Goal: Complete application form

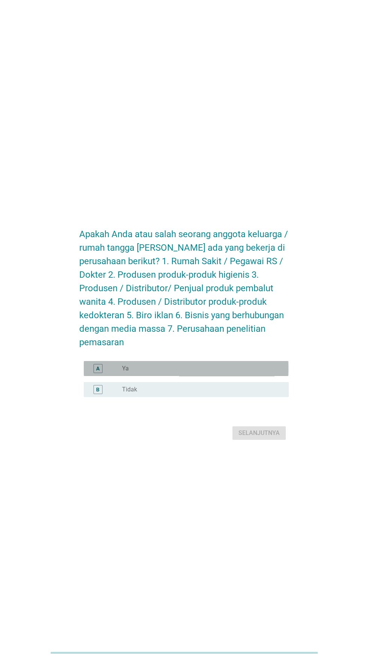
click at [247, 372] on div "tombol radio tidak dicentang Ya" at bounding box center [199, 369] width 155 height 8
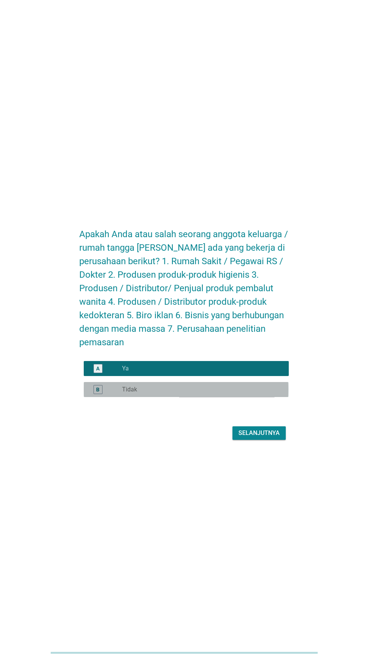
click at [251, 393] on div "tombol radio tidak dicentang Tidak" at bounding box center [199, 390] width 155 height 8
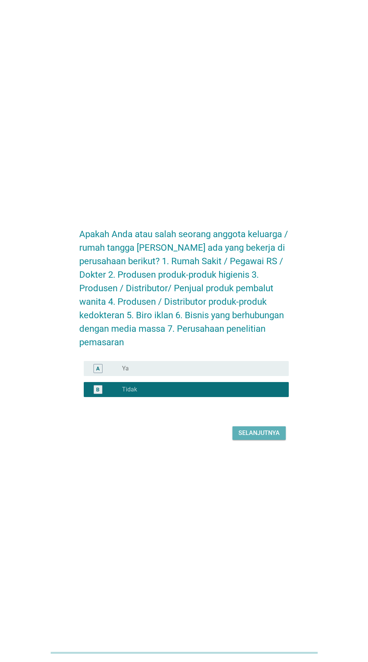
click at [254, 436] on font "Selanjutnya" at bounding box center [258, 432] width 41 height 7
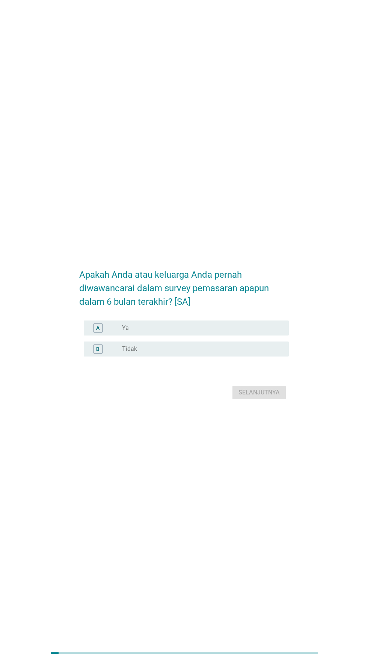
click at [225, 353] on div "tombol radio tidak dicentang Tidak" at bounding box center [199, 349] width 155 height 8
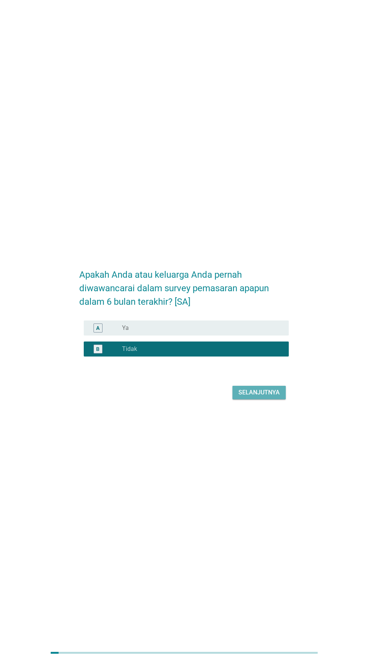
click at [260, 396] on font "Selanjutnya" at bounding box center [258, 392] width 41 height 7
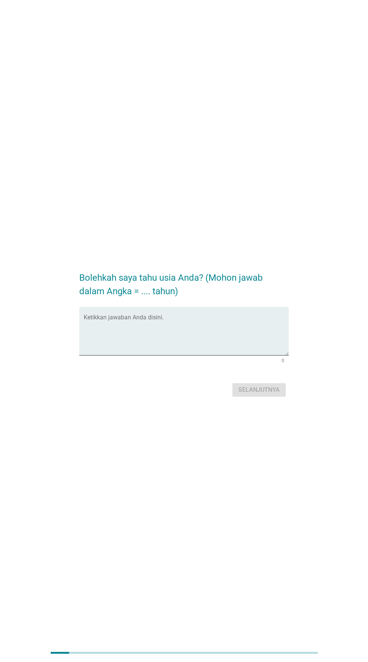
click at [239, 347] on textarea "Ketikkan jawaban Anda disini." at bounding box center [186, 335] width 204 height 39
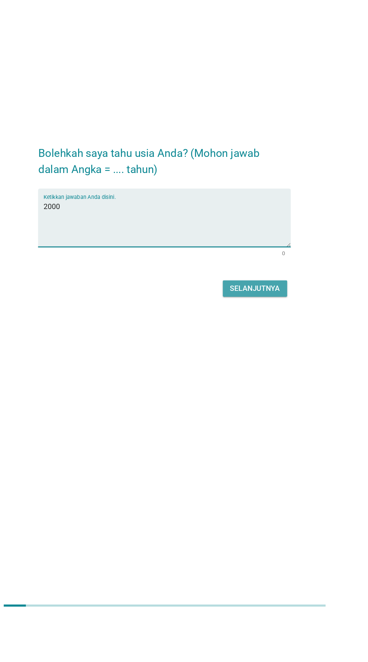
type textarea "2000"
click at [255, 393] on font "Selanjutnya" at bounding box center [258, 389] width 41 height 7
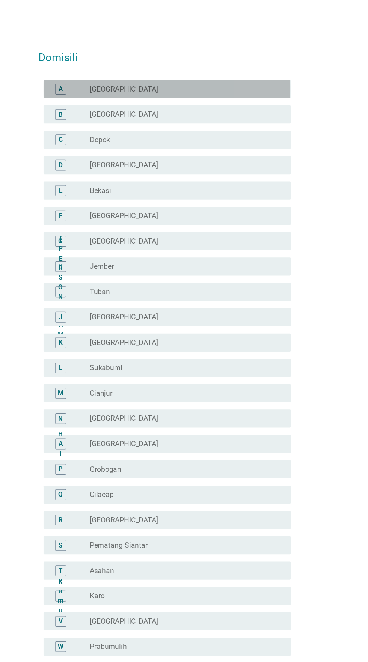
click at [246, 75] on div "tombol radio tidak di[GEOGRAPHIC_DATA]" at bounding box center [199, 74] width 155 height 8
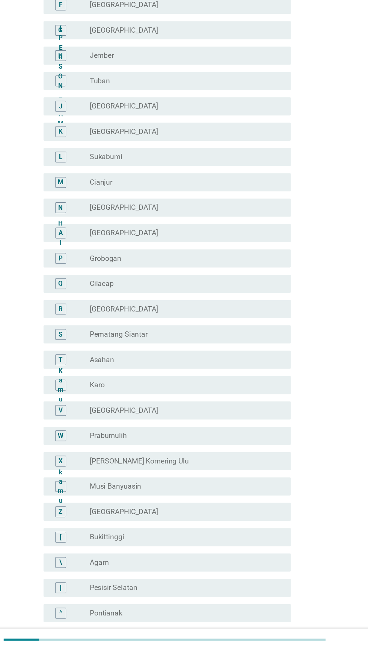
scroll to position [215, 0]
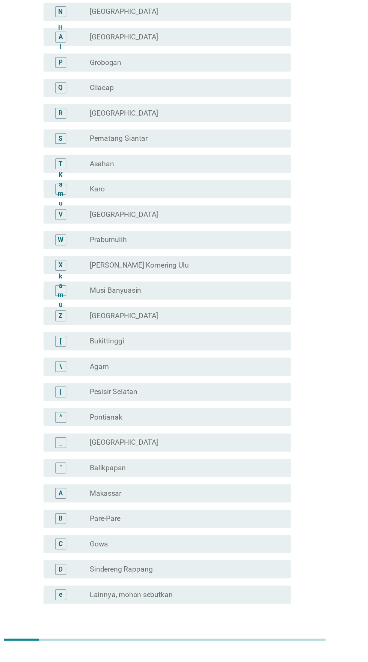
click at [264, 658] on font "Selanjutnya" at bounding box center [258, 658] width 41 height 7
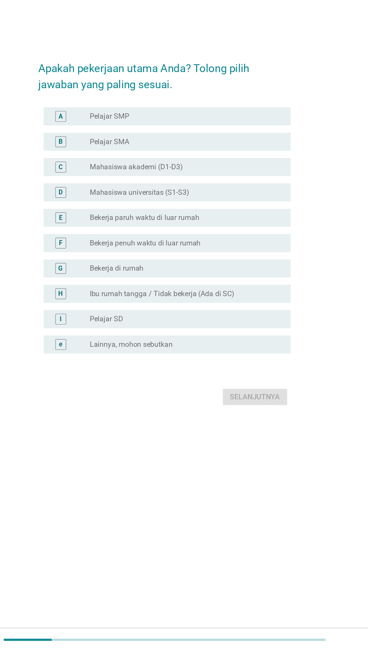
scroll to position [0, 0]
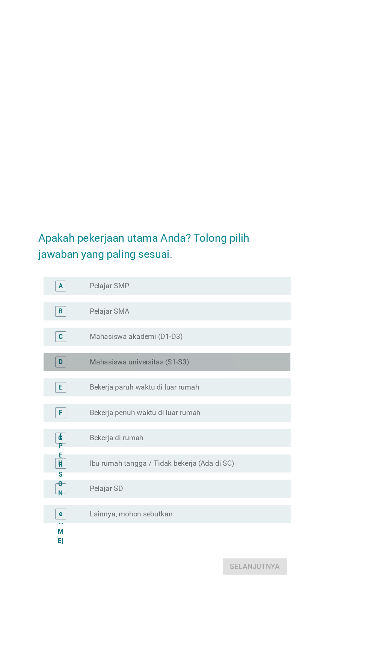
click at [249, 304] on div "tombol radio tidak dicentang Mahasiswa universitas (S1-S3)" at bounding box center [199, 300] width 155 height 8
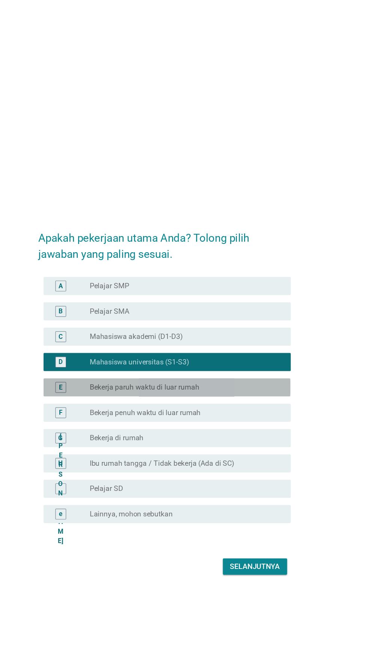
click at [240, 326] on div "tombol radio tidak dicentang Bekerja paruh waktu di luar rumah" at bounding box center [202, 321] width 161 height 9
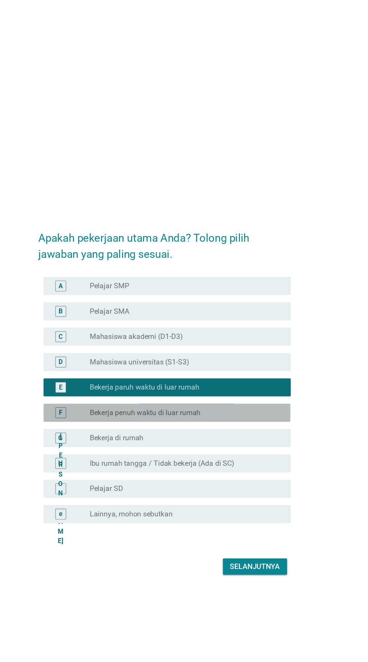
click at [243, 346] on div "tombol radio tidak dicentang Bekerja penuh waktu di luar rumah" at bounding box center [199, 342] width 155 height 8
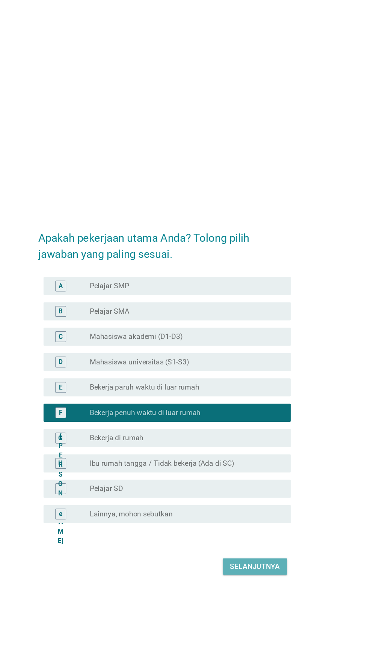
click at [258, 473] on font "Selanjutnya" at bounding box center [258, 469] width 41 height 7
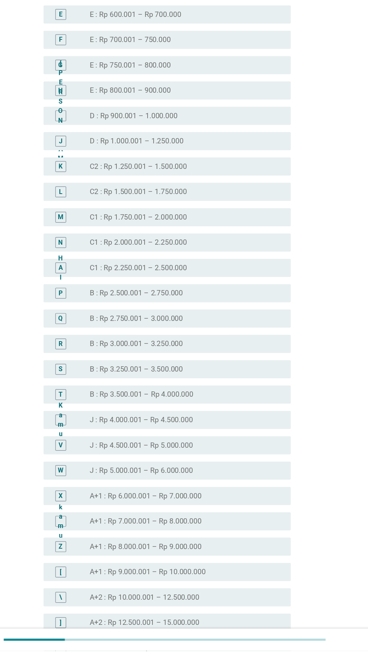
scroll to position [282, 0]
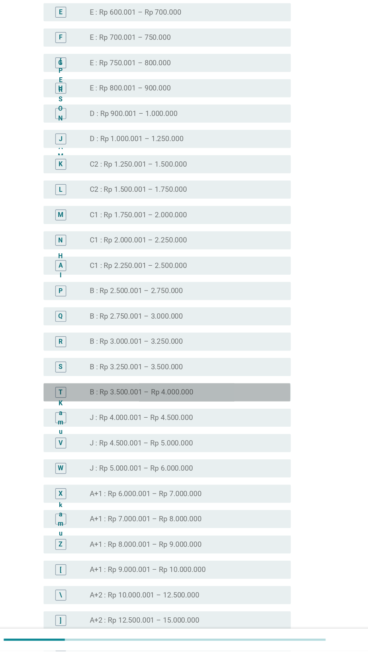
click at [244, 445] on div "tombol radio tidak dicentang B : Rp 3.500.001 – Rp 4.000.000" at bounding box center [199, 448] width 155 height 8
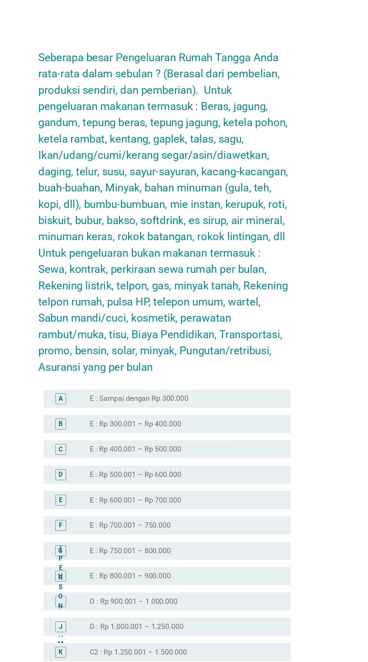
scroll to position [345, 0]
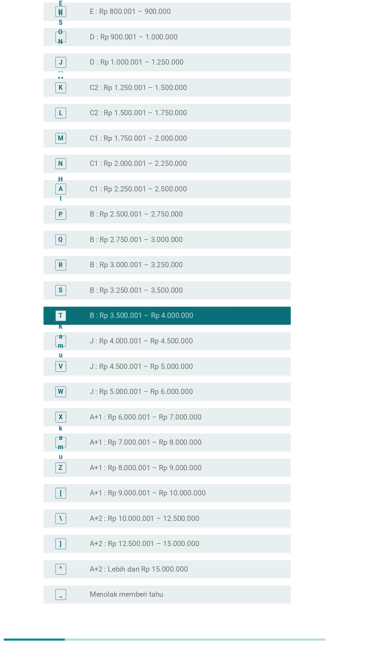
click at [263, 659] on font "Selanjutnya" at bounding box center [258, 658] width 41 height 7
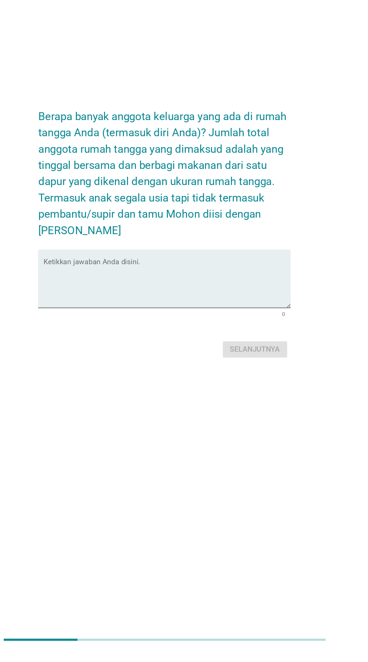
click at [253, 374] on textarea "Ketikkan jawaban Anda disini." at bounding box center [186, 357] width 204 height 39
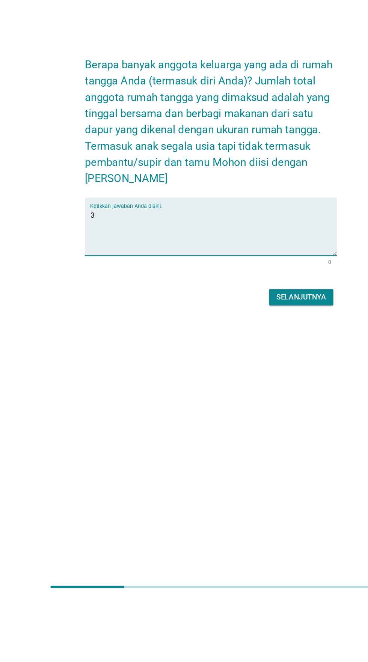
type textarea "3"
click at [260, 408] on font "Selanjutnya" at bounding box center [258, 411] width 41 height 7
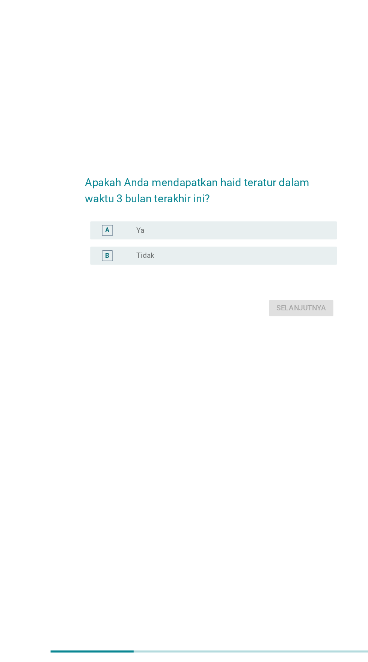
scroll to position [44, 0]
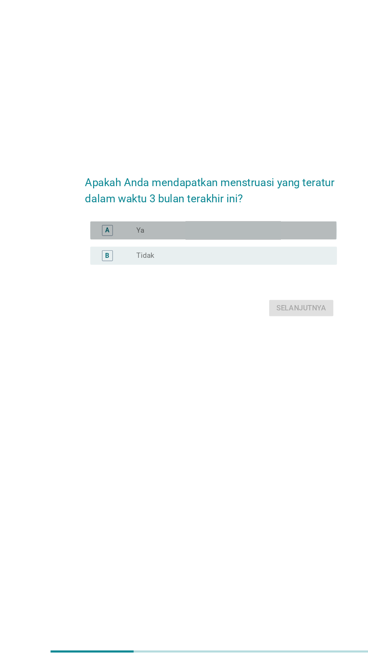
click at [242, 305] on div "tombol radio tidak dicentang Ya" at bounding box center [199, 303] width 155 height 8
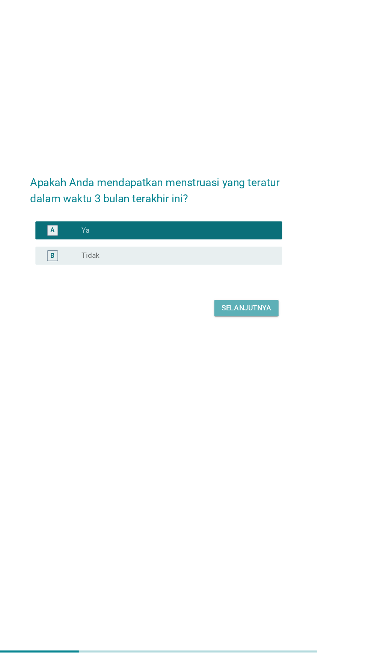
click at [260, 372] on font "Selanjutnya" at bounding box center [258, 367] width 41 height 9
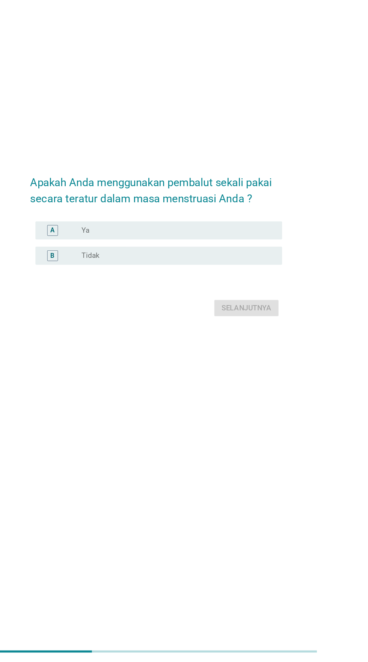
scroll to position [0, 0]
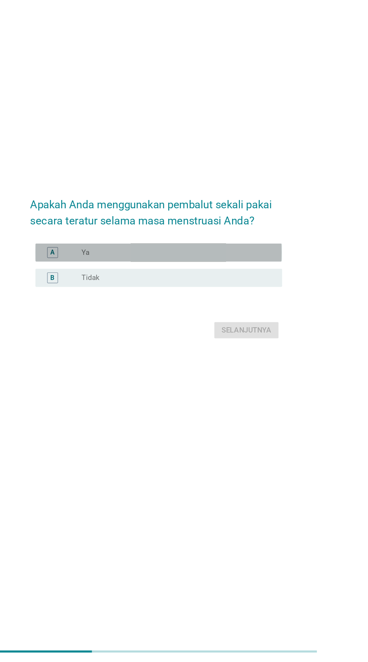
click at [234, 325] on div "tombol radio tidak dicentang Ya" at bounding box center [199, 321] width 155 height 8
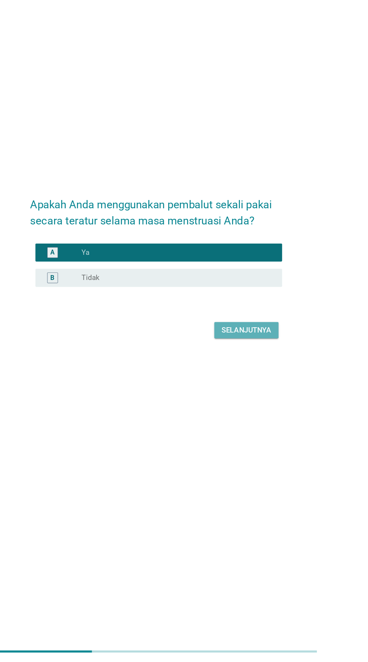
click at [254, 390] on font "Selanjutnya" at bounding box center [258, 385] width 41 height 9
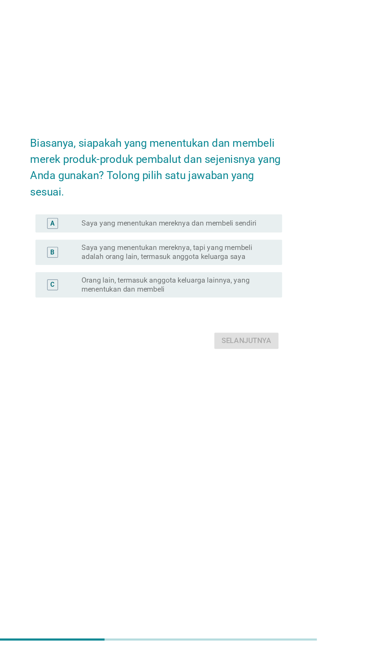
scroll to position [18, 0]
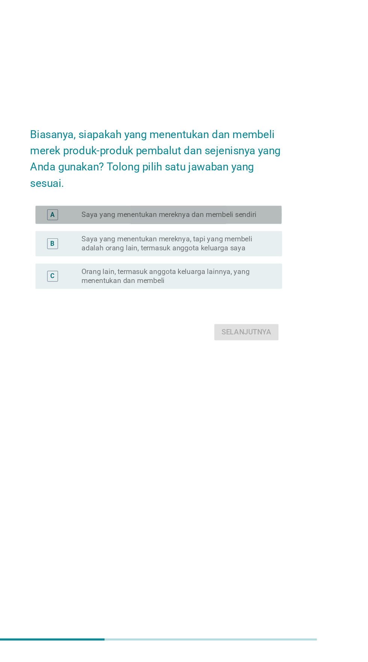
click at [255, 303] on font "Saya yang menentukan mereknya dan membeli sendiri" at bounding box center [194, 299] width 145 height 7
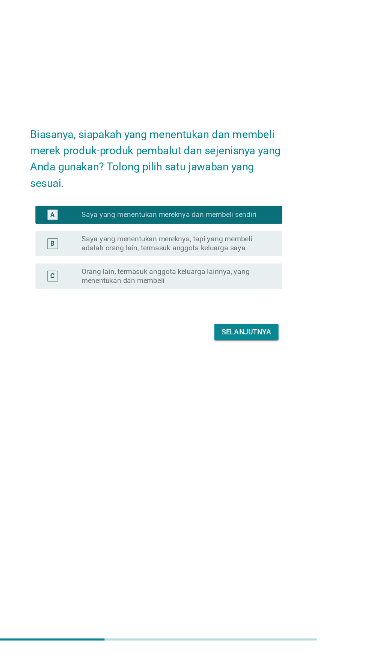
scroll to position [18, 0]
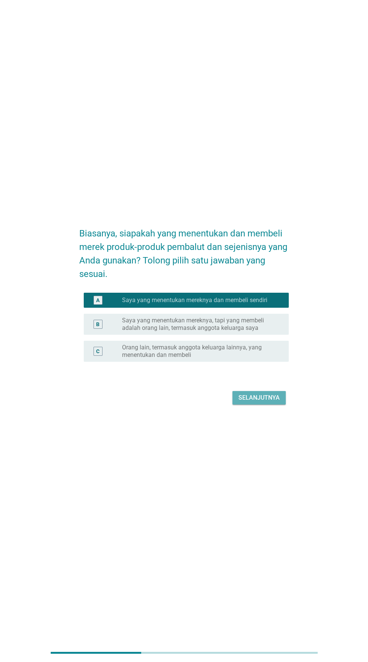
click at [255, 401] on font "Selanjutnya" at bounding box center [258, 397] width 41 height 7
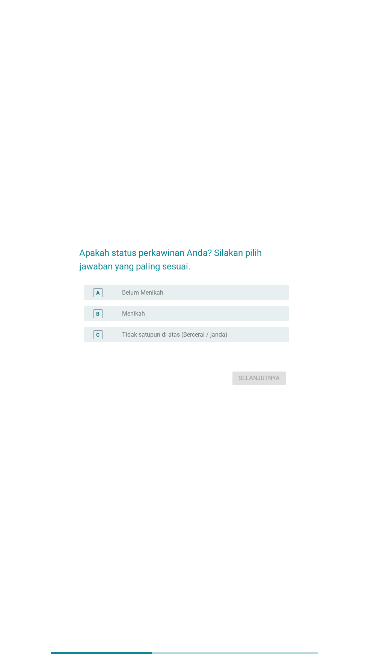
scroll to position [0, 0]
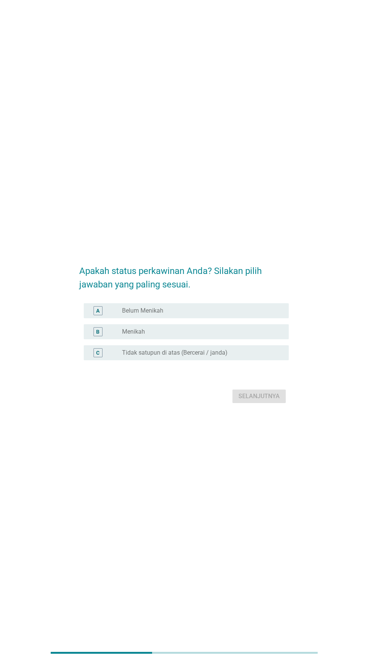
click at [234, 314] on div "tombol radio tidak dicentang Belum Menikah" at bounding box center [199, 311] width 155 height 8
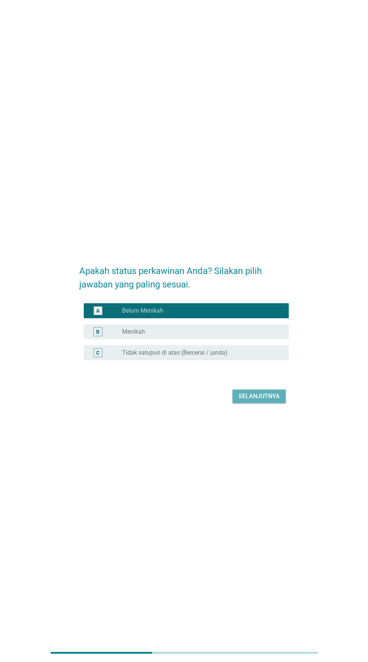
click at [260, 399] on font "Selanjutnya" at bounding box center [258, 395] width 41 height 7
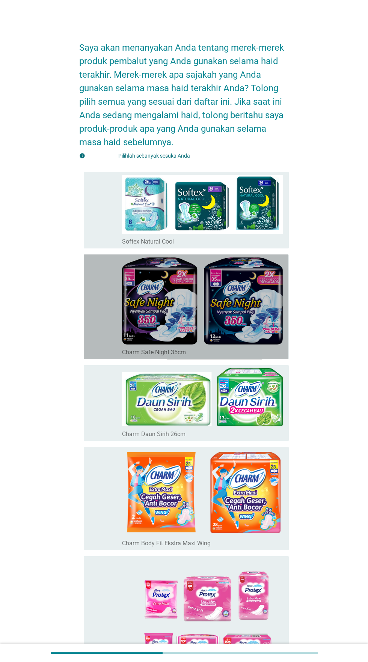
click at [93, 267] on icon "memeriksa" at bounding box center [130, 306] width 81 height 99
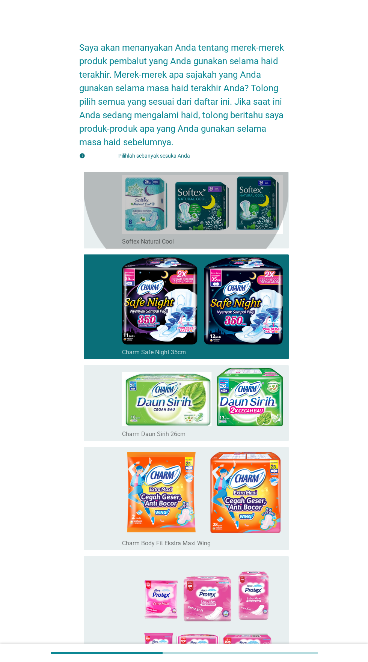
click at [94, 206] on font "memeriksa" at bounding box center [130, 210] width 81 height 9
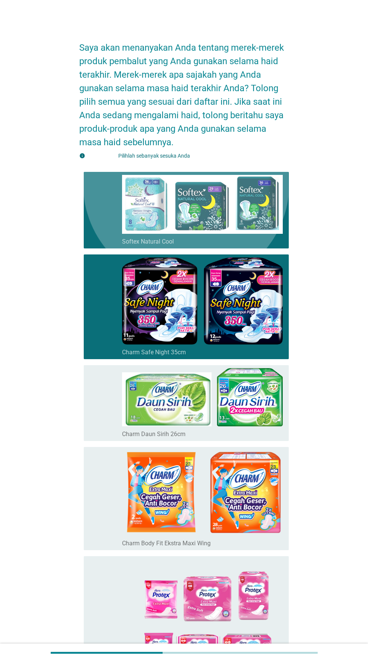
click at [104, 206] on font "memeriksa" at bounding box center [130, 210] width 81 height 9
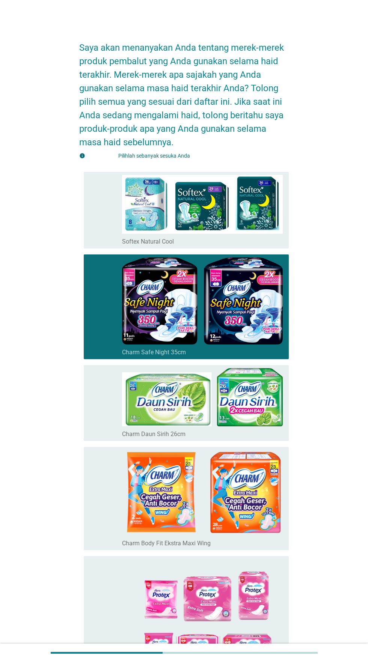
click at [99, 372] on icon "memeriksa" at bounding box center [130, 402] width 81 height 69
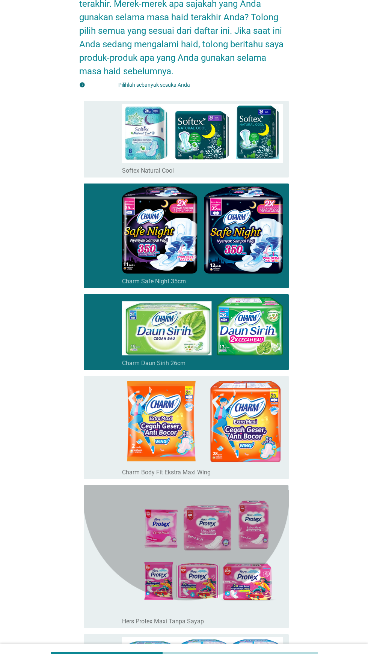
scroll to position [74, 0]
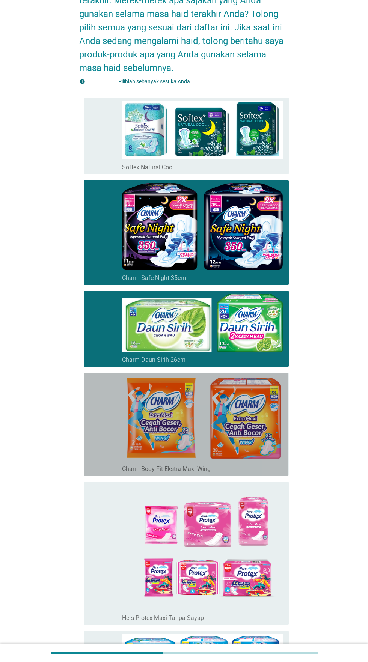
click at [101, 405] on icon "memeriksa" at bounding box center [130, 423] width 81 height 97
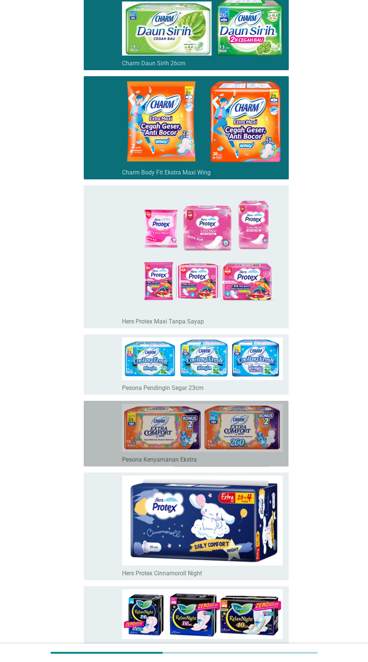
scroll to position [373, 0]
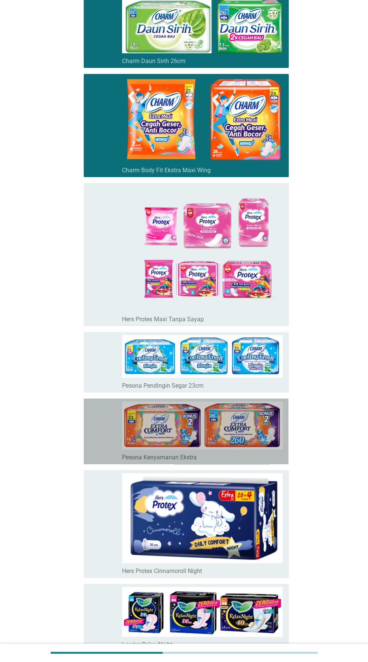
click at [160, 453] on font "Pesona Kenyamanan Ekstra" at bounding box center [159, 456] width 75 height 7
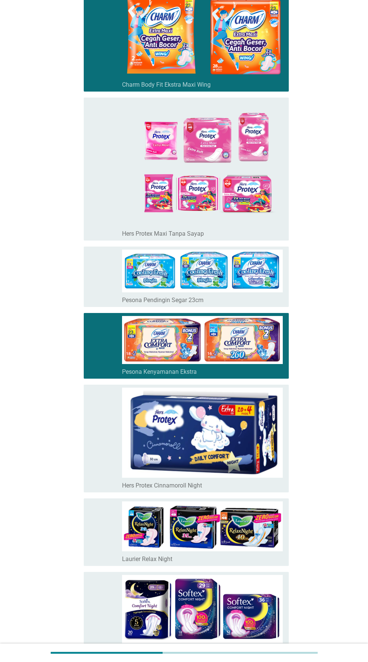
scroll to position [483, 0]
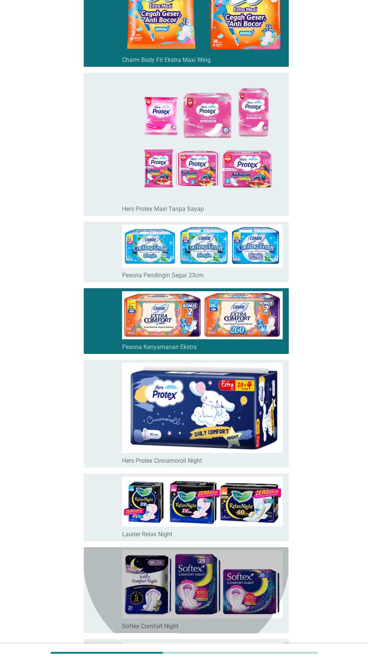
click at [165, 550] on div "garis besar kotak centang kosong Softex Comfort Night" at bounding box center [202, 590] width 161 height 80
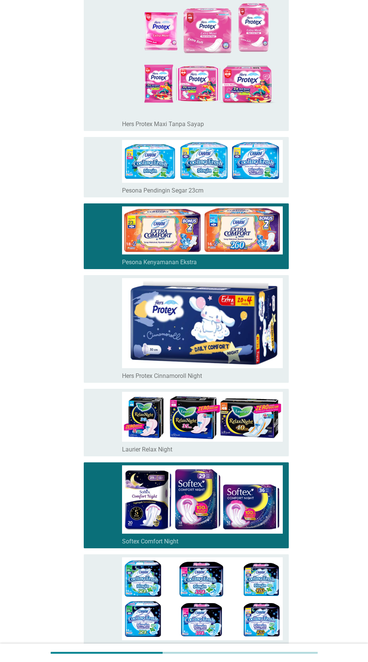
scroll to position [583, 0]
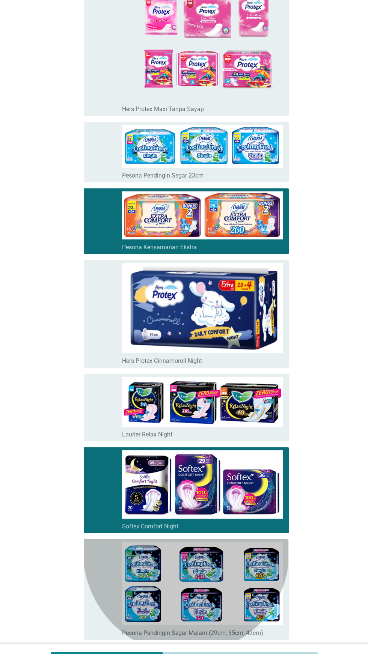
click at [101, 585] on font "memeriksa" at bounding box center [130, 589] width 81 height 9
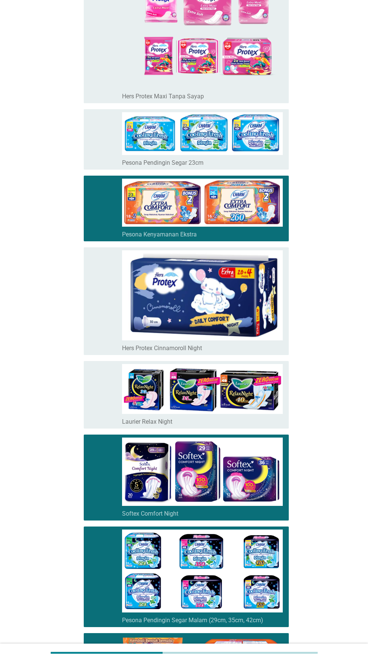
scroll to position [677, 0]
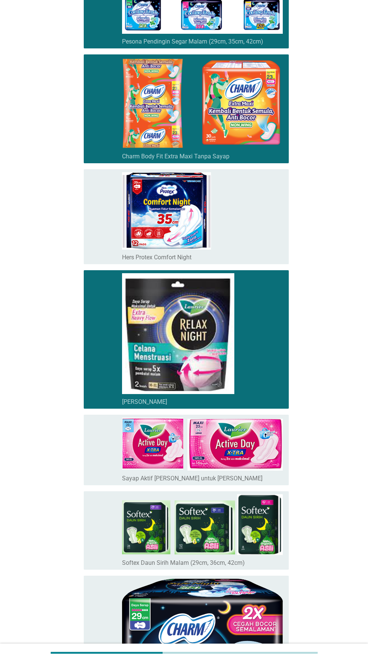
scroll to position [1218, 0]
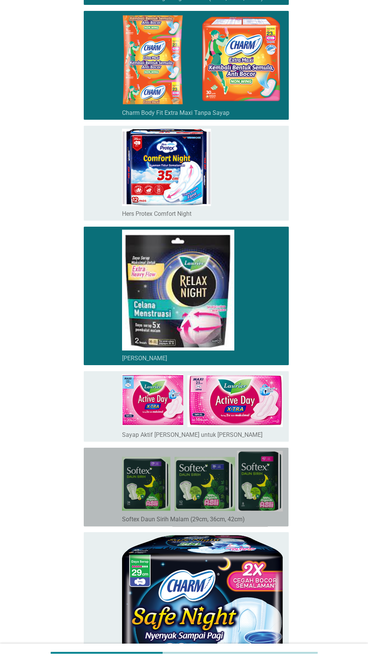
click at [102, 472] on icon "memeriksa" at bounding box center [130, 486] width 81 height 73
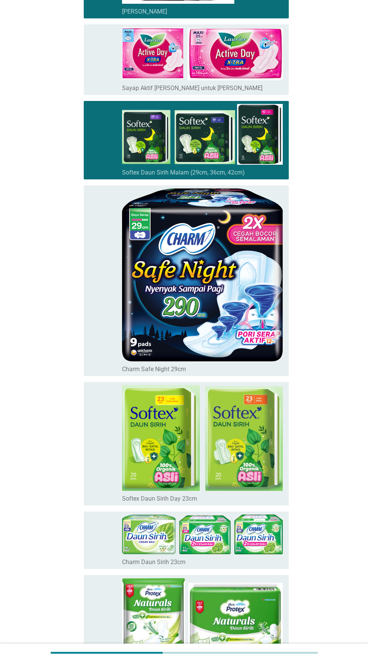
scroll to position [1559, 0]
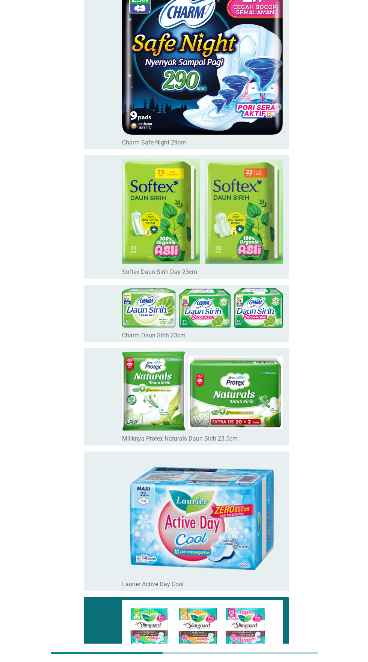
scroll to position [1851, 0]
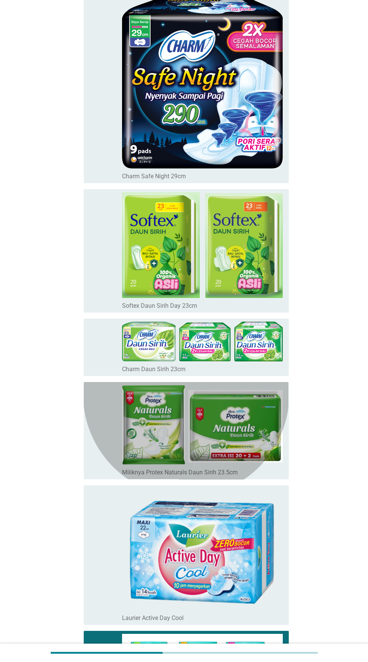
scroll to position [1721, 0]
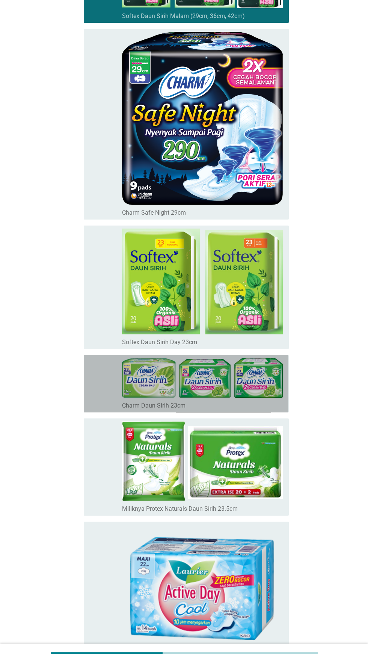
click at [101, 404] on icon "memeriksa" at bounding box center [130, 383] width 81 height 51
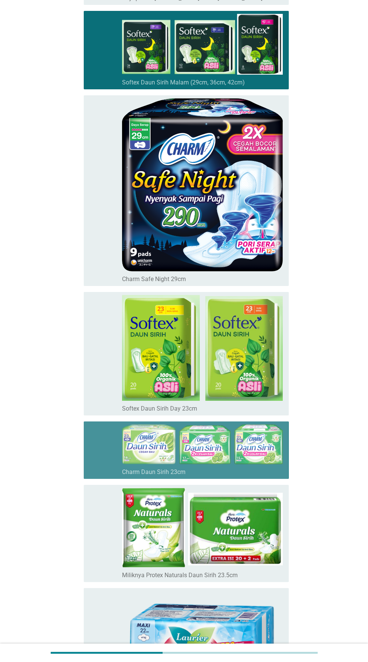
scroll to position [1653, 0]
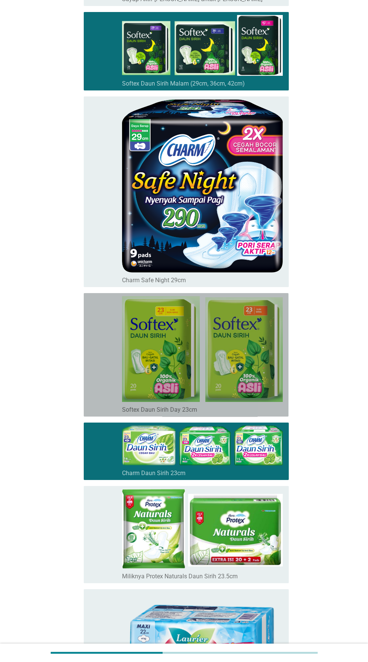
click at [106, 378] on icon "memeriksa" at bounding box center [130, 354] width 81 height 117
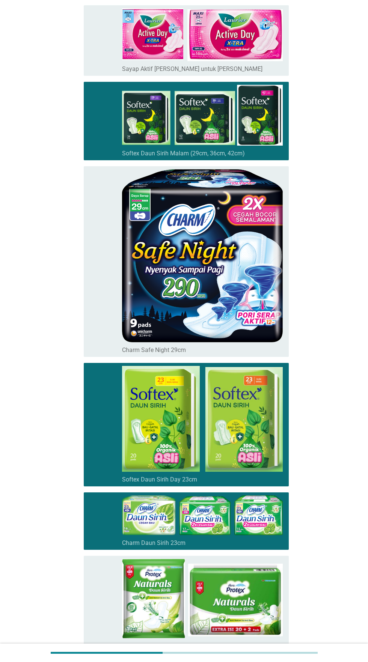
scroll to position [1573, 0]
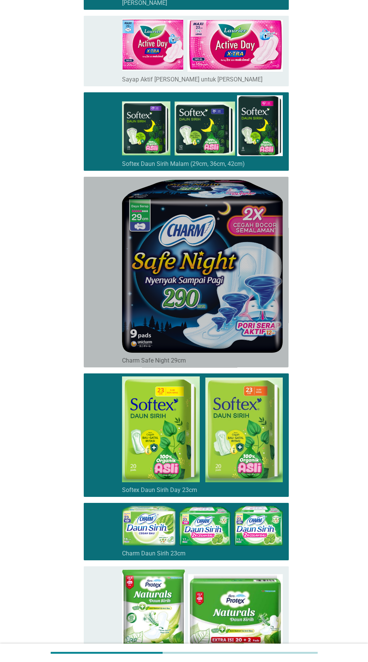
click at [84, 338] on div "memeriksa garis besar kotak centang kosong Charm Safe Night 29cm" at bounding box center [186, 272] width 204 height 191
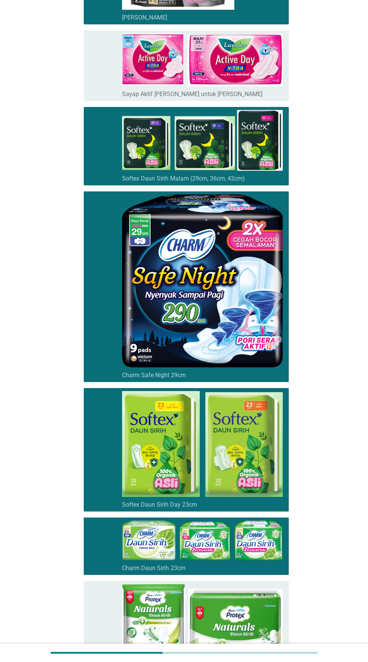
scroll to position [1547, 0]
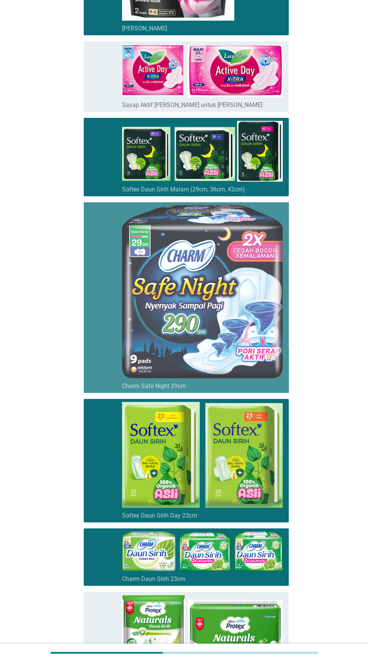
click at [126, 319] on img at bounding box center [202, 291] width 161 height 173
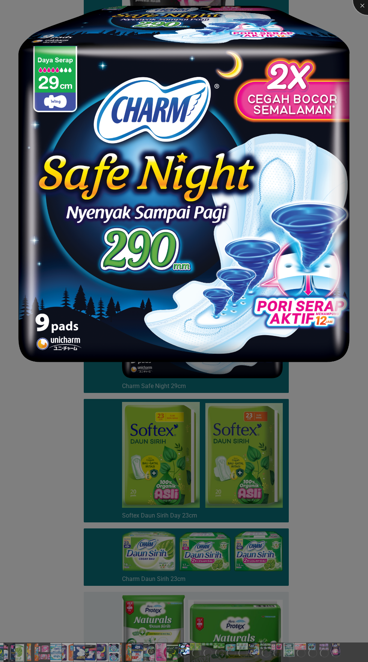
click at [362, 6] on div at bounding box center [368, 0] width 30 height 30
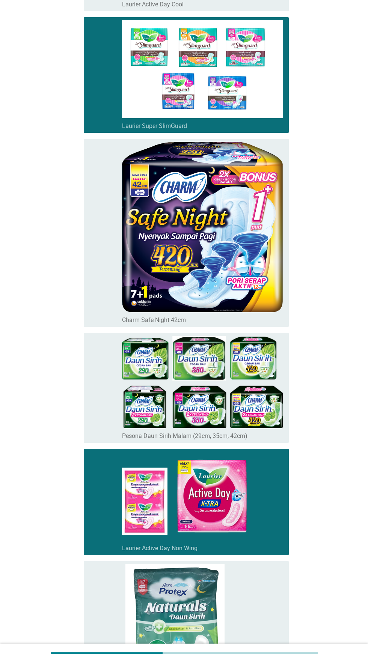
scroll to position [2374, 0]
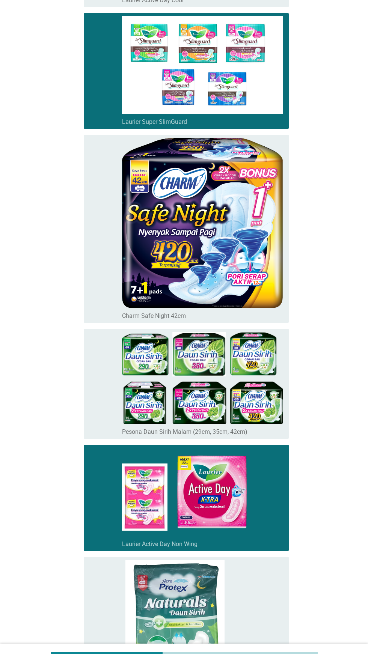
click at [89, 274] on div "memeriksa garis besar kotak centang kosong Charm Safe Night 42cm" at bounding box center [186, 229] width 204 height 188
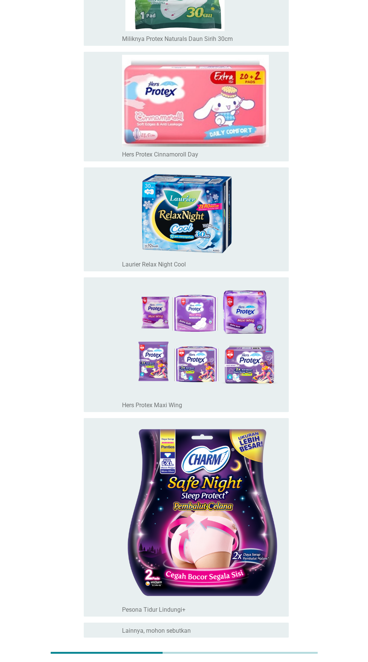
scroll to position [3029, 0]
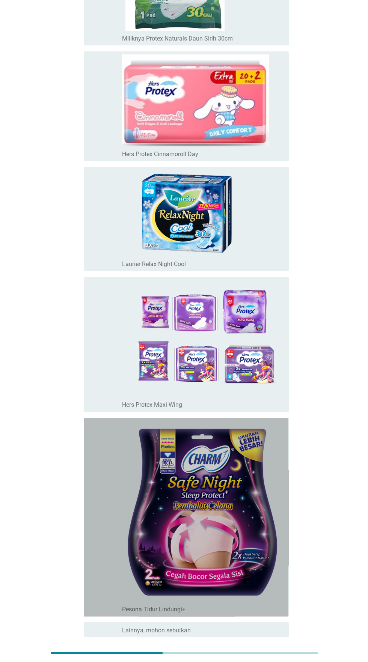
click at [104, 512] on font "memeriksa" at bounding box center [130, 516] width 81 height 9
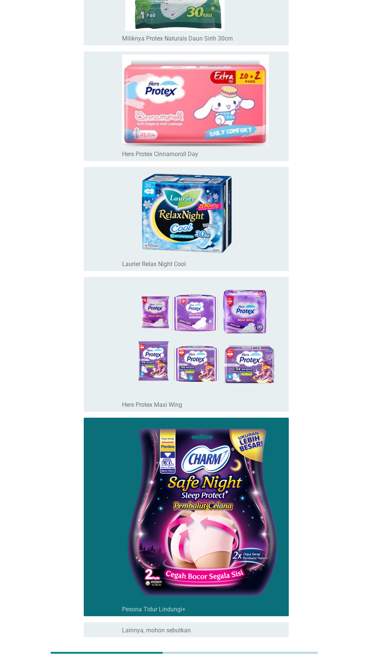
click at [263, 661] on font "Selanjutnya" at bounding box center [258, 663] width 41 height 7
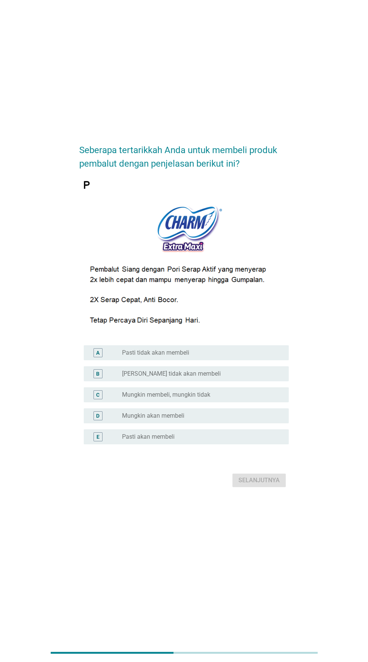
scroll to position [0, 0]
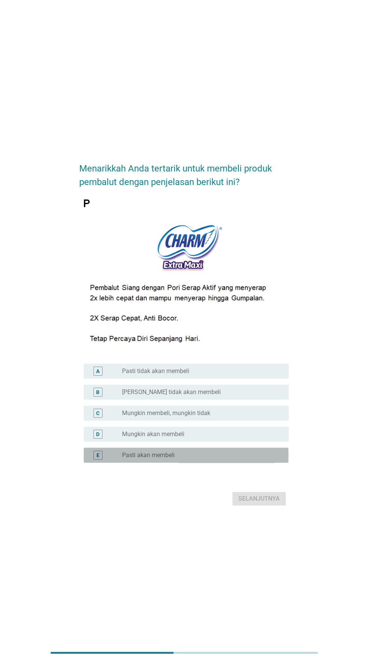
click at [207, 459] on div "tombol radio tidak dicentang Pasti akan membeli" at bounding box center [199, 455] width 155 height 8
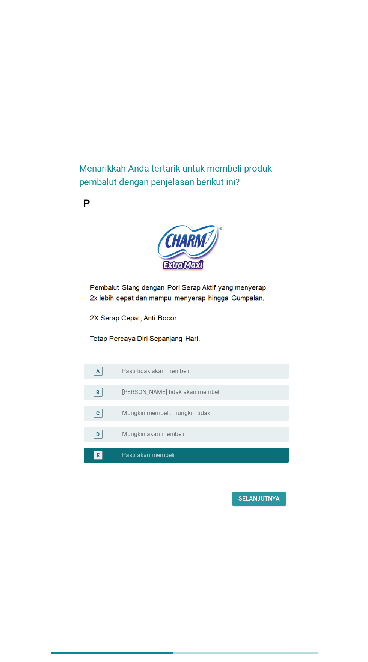
click at [263, 502] on font "Selanjutnya" at bounding box center [258, 498] width 41 height 7
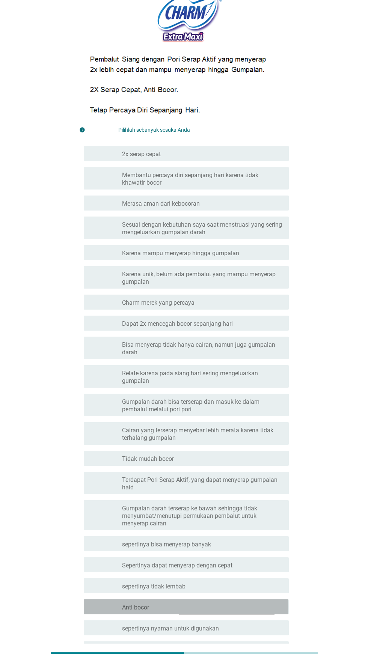
scroll to position [230, 0]
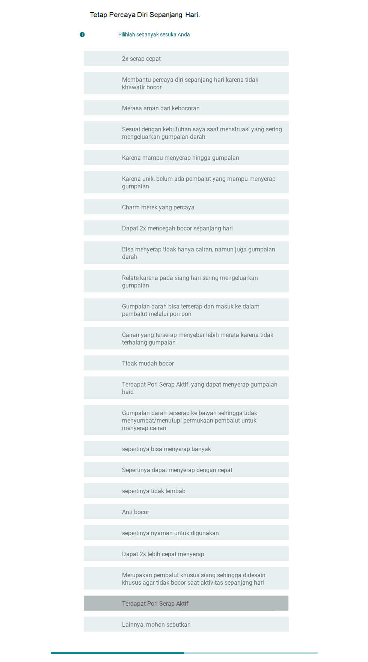
click at [212, 599] on div "garis besar kotak centang kosong Terdapat Pori Serap Aktif" at bounding box center [202, 602] width 161 height 9
click at [206, 534] on font "sepertinya nyaman untuk digunakan" at bounding box center [170, 532] width 97 height 7
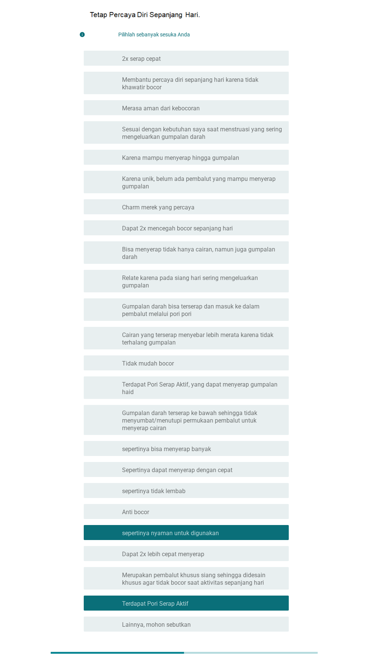
click at [209, 493] on div "garis besar kotak centang kosong sepertinya tidak lembab" at bounding box center [202, 490] width 161 height 9
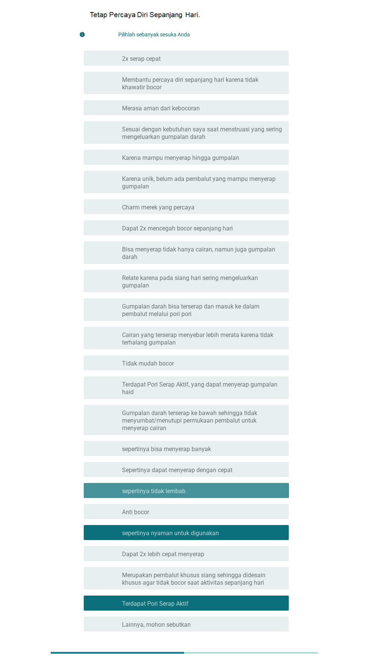
click at [209, 448] on font "sepertinya bisa menyerap banyak" at bounding box center [166, 448] width 89 height 7
click at [216, 413] on font "Gumpalan darah terserap ke bawah sehingga tidak menyumbat/menutupi permukaan pe…" at bounding box center [189, 420] width 135 height 22
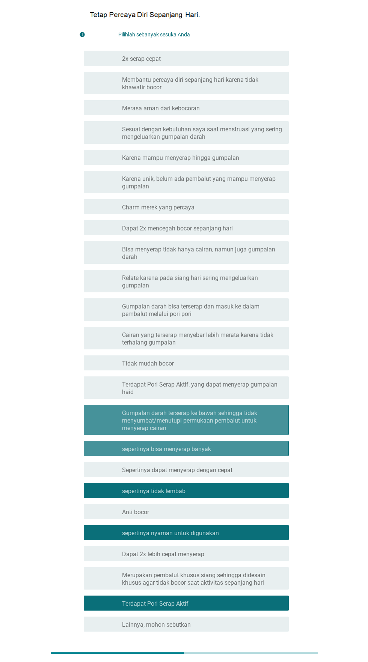
click at [225, 364] on div "garis besar kotak centang kosong Tidak mudah bocor" at bounding box center [202, 362] width 161 height 9
click at [229, 334] on font "Cairan yang terserap menyebar lebih merata karena tidak terhalang gumpalan" at bounding box center [197, 338] width 151 height 15
click at [238, 288] on font "Relate karena pada siang hari sering mengeluarkan gumpalan" at bounding box center [202, 281] width 161 height 15
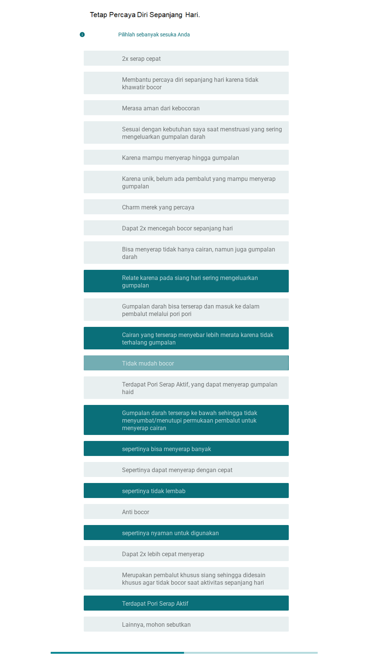
click at [234, 259] on font "Bisa menyerap tidak hanya cairan, namun juga gumpalan darah" at bounding box center [202, 253] width 161 height 15
click at [220, 228] on font "Dapat 2x mencegah bocor sepanjang hari" at bounding box center [177, 228] width 111 height 7
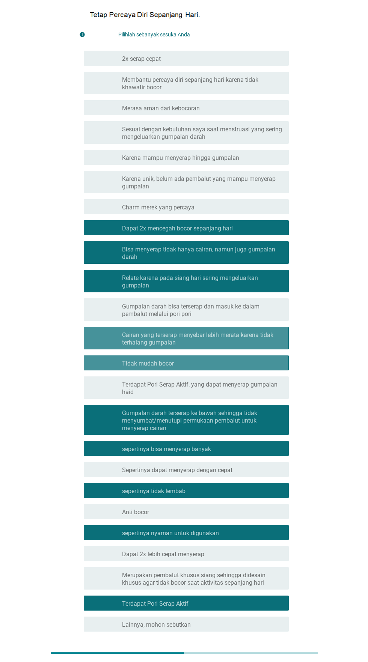
click at [226, 188] on font "Karena unik, belum ada pembalut yang mampu menyerap gumpalan" at bounding box center [202, 182] width 161 height 15
click at [216, 155] on font "Karena mampu menyerap hingga gumpalan" at bounding box center [180, 157] width 117 height 7
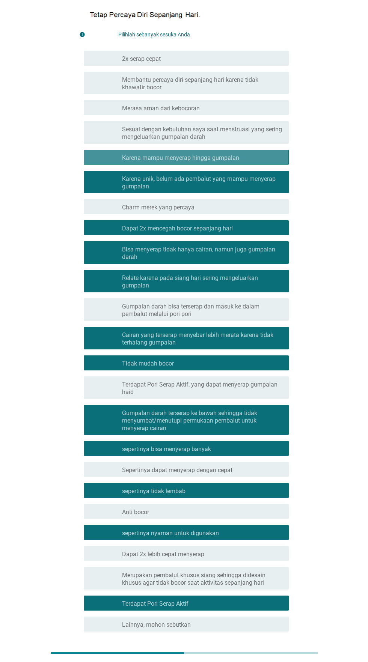
click at [222, 108] on div "garis besar kotak centang kosong Merasa aman dari kebocoran" at bounding box center [202, 107] width 161 height 9
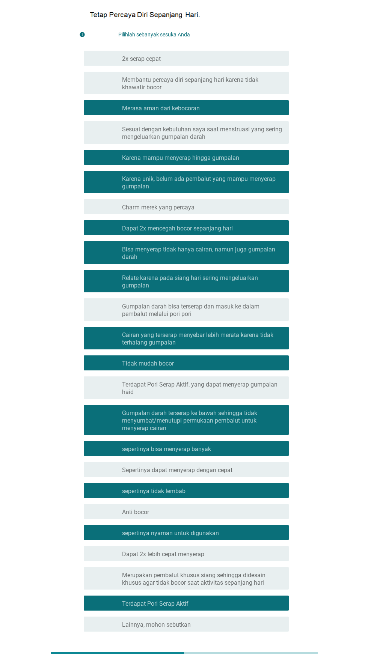
scroll to position [104, 0]
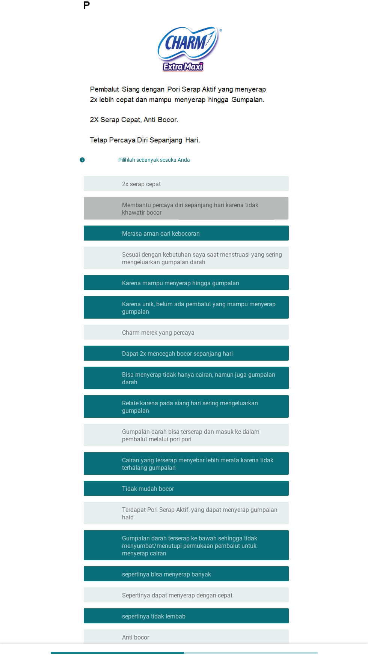
click at [223, 213] on font "Membantu percaya diri sepanjang hari karena tidak khawatir bocor" at bounding box center [202, 208] width 161 height 15
click at [234, 180] on div "garis besar kotak centang kosong 2x serap cepat" at bounding box center [202, 183] width 161 height 9
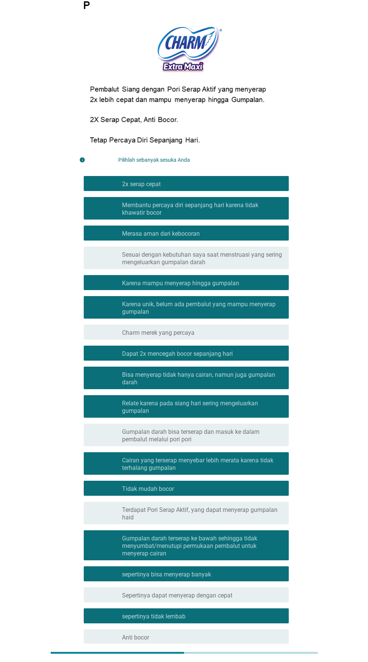
scroll to position [230, 0]
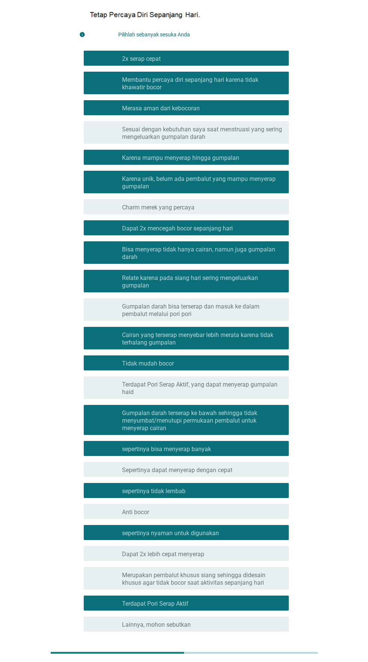
click at [263, 661] on font "Selanjutnya" at bounding box center [258, 658] width 41 height 7
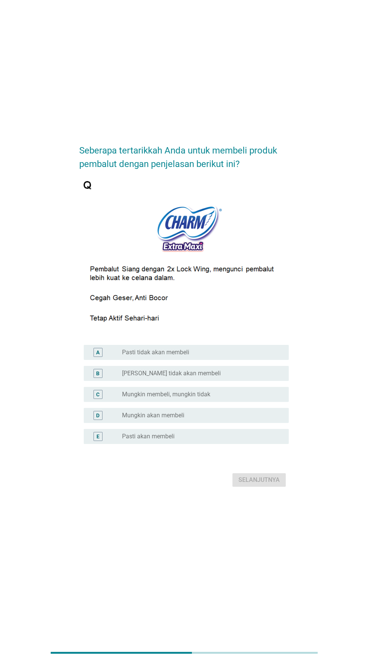
scroll to position [0, 0]
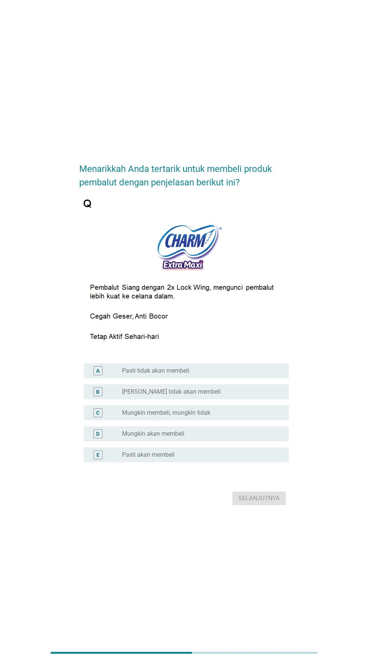
click at [206, 458] on div "tombol radio tidak dicentang Pasti akan membeli" at bounding box center [199, 455] width 155 height 8
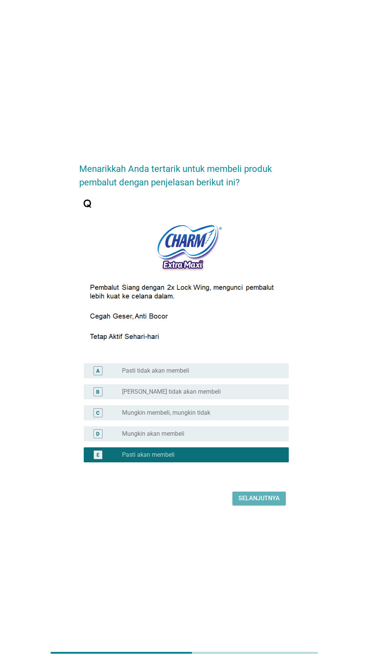
click at [257, 502] on font "Selanjutnya" at bounding box center [258, 497] width 41 height 7
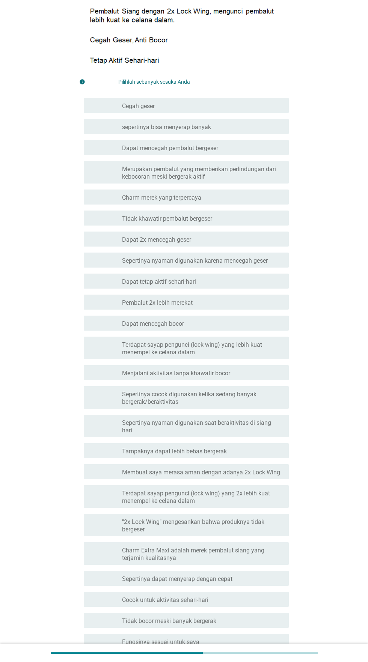
scroll to position [234, 0]
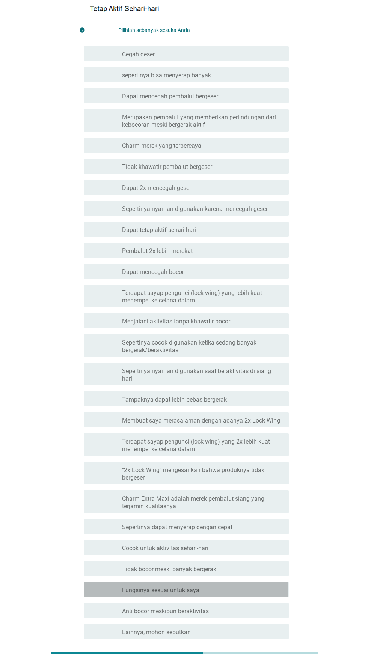
click at [209, 587] on div "memeriksa garis besar kotak centang kosong Fungsinya sesuai untuk saya" at bounding box center [186, 589] width 204 height 15
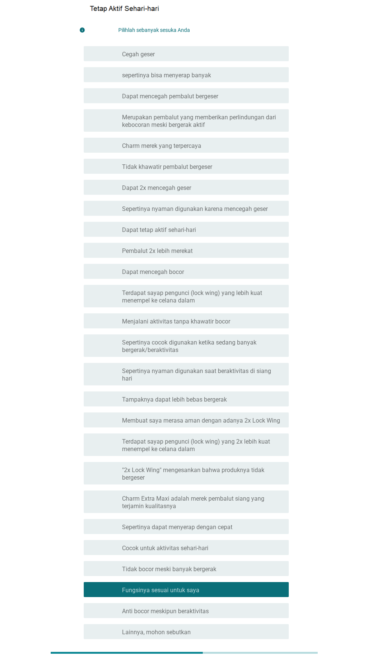
click at [205, 565] on font "Tidak bocor meski banyak bergerak" at bounding box center [169, 568] width 94 height 7
click at [205, 523] on font "Sepertinya dapat menyerap dengan cepat" at bounding box center [177, 526] width 110 height 7
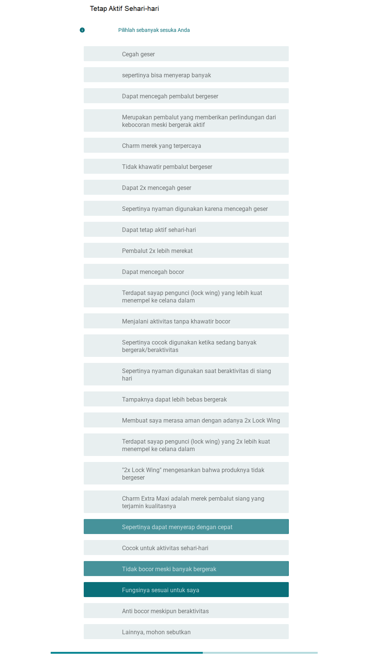
click at [206, 502] on font "Charm Extra Maxi adalah merek pembalut siang yang terjamin kualitasnya" at bounding box center [202, 502] width 161 height 15
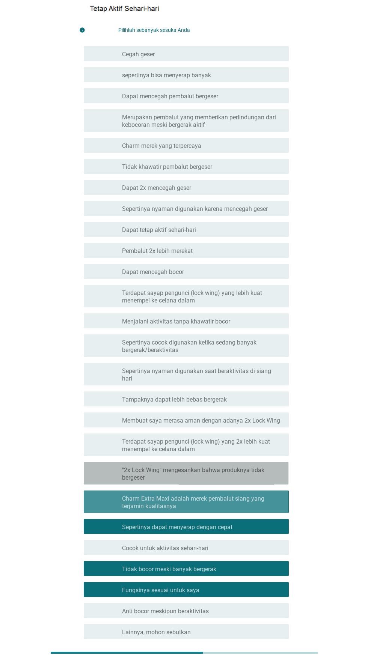
click at [207, 468] on font ""2x Lock Wing" mengesankan bahwa produknya tidak bergeser" at bounding box center [202, 473] width 161 height 15
click at [206, 441] on font "Terdapat sayap pengunci (lock wing) yang 2x lebih kuat menempel ke celana dalam" at bounding box center [202, 445] width 161 height 15
click at [208, 417] on font "Membuat saya merasa aman dengan adanya 2x Lock Wing" at bounding box center [201, 420] width 158 height 7
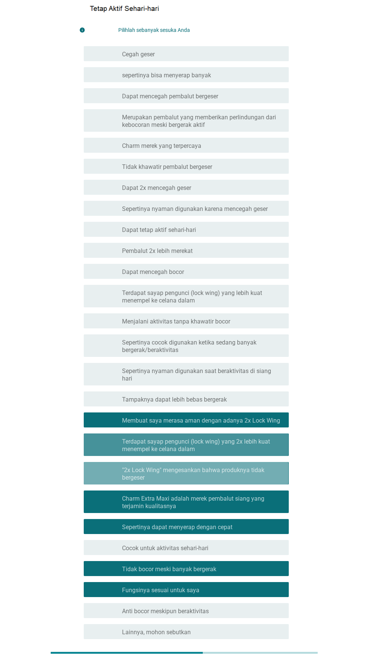
click at [206, 396] on font "Tampaknya dapat lebih bebas bergerak" at bounding box center [174, 399] width 105 height 7
click at [213, 351] on font "Sepertinya cocok digunakan ketika sedang banyak bergerak/beraktivitas" at bounding box center [202, 346] width 161 height 15
click at [213, 323] on font "Menjalani aktivitas tanpa khawatir bocor" at bounding box center [176, 321] width 108 height 7
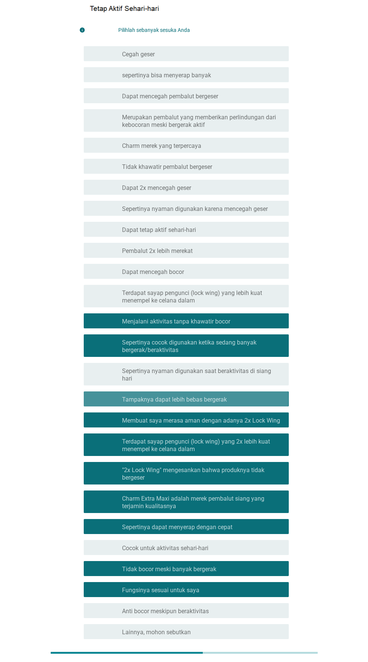
click at [212, 298] on font "Terdapat sayap pengunci (lock wing) yang lebih kuat menempel ke celana dalam" at bounding box center [202, 296] width 161 height 15
click at [209, 271] on div "garis besar kotak centang kosong Dapat mencegah bocor" at bounding box center [202, 271] width 161 height 9
click at [206, 249] on div "garis besar kotak centang kosong Pembalut 2x lebih merekat" at bounding box center [202, 250] width 161 height 9
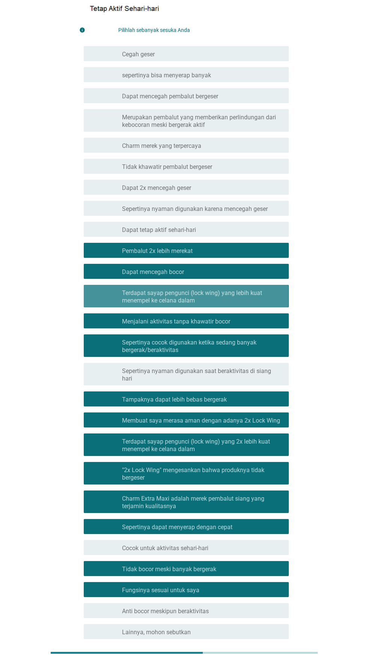
click at [211, 210] on font "Sepertinya nyaman digunakan karena mencegah geser" at bounding box center [195, 208] width 146 height 7
click at [209, 187] on div "garis besar kotak centang kosong Dapat 2x mencegah geser" at bounding box center [202, 187] width 161 height 9
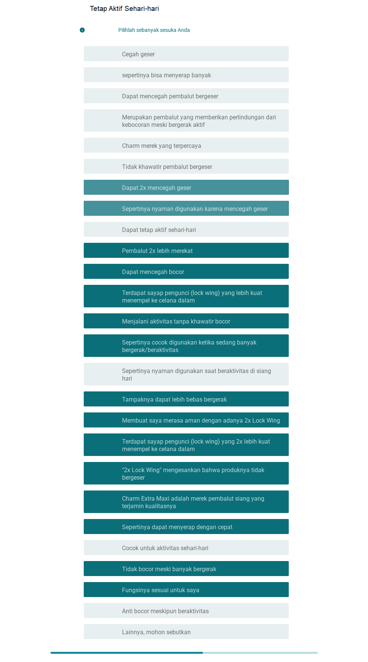
click at [213, 148] on div "garis besar kotak centang kosong Charm merek yang terpercaya" at bounding box center [202, 145] width 161 height 9
click at [228, 116] on font "Merupakan pembalut yang memberikan perlindungan dari kebocoran meski bergerak a…" at bounding box center [199, 121] width 154 height 15
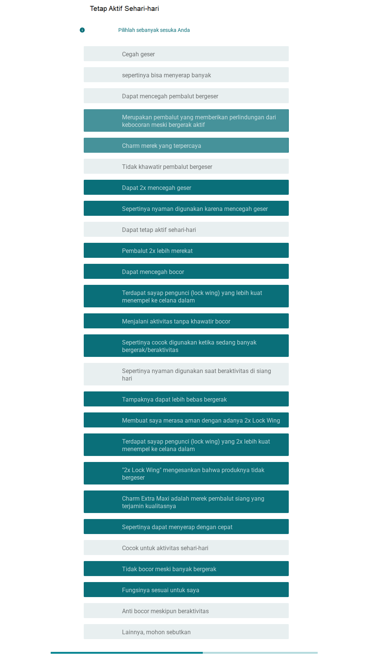
click at [232, 92] on div "garis besar kotak centang kosong Dapat mencegah pembalut bergeser" at bounding box center [202, 95] width 161 height 9
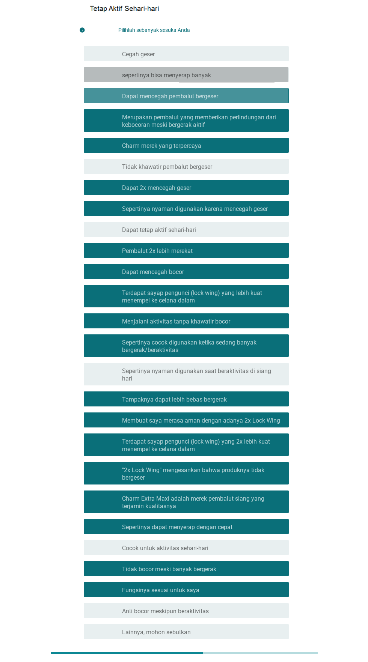
click at [230, 71] on div "garis besar kotak centang kosong sepertinya bisa menyerap banyak" at bounding box center [202, 74] width 161 height 9
click at [243, 51] on div "garis besar kotak centang kosong Cegah geser" at bounding box center [202, 53] width 161 height 9
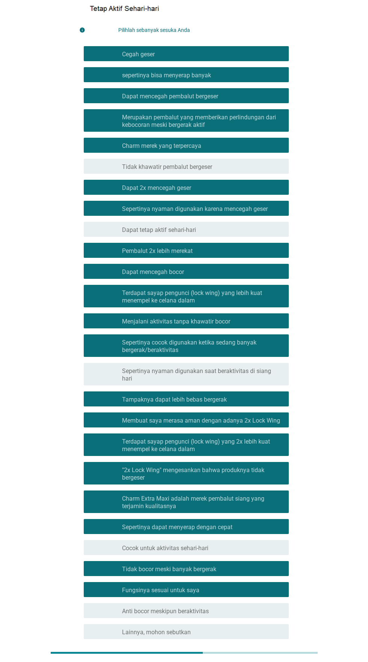
click at [257, 661] on font "Selanjutnya" at bounding box center [258, 665] width 41 height 7
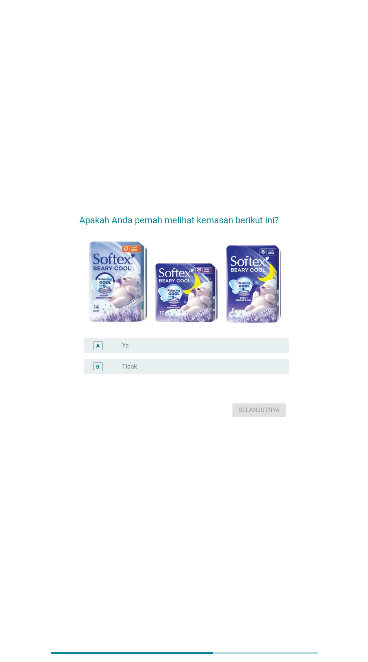
scroll to position [0, 0]
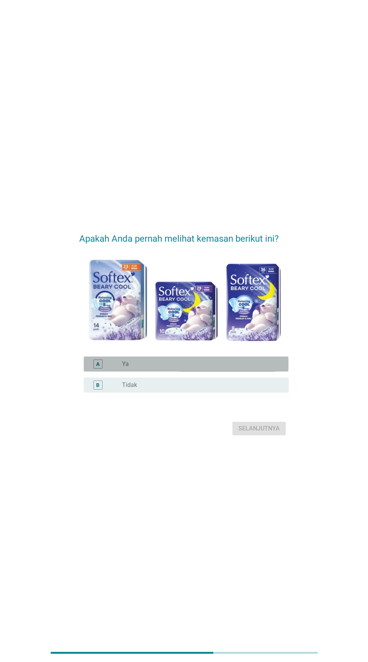
click at [239, 368] on div "tombol radio tidak dicentang Ya" at bounding box center [202, 363] width 161 height 9
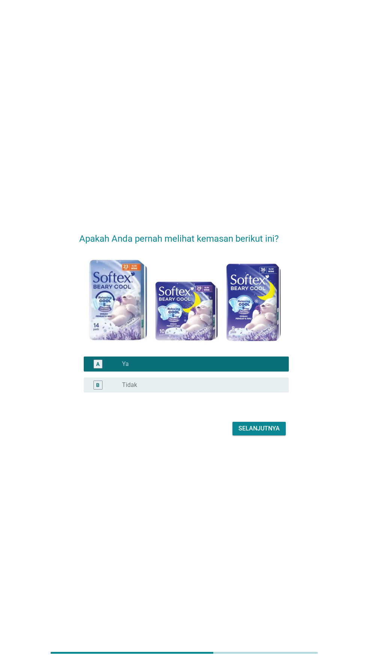
scroll to position [3, 0]
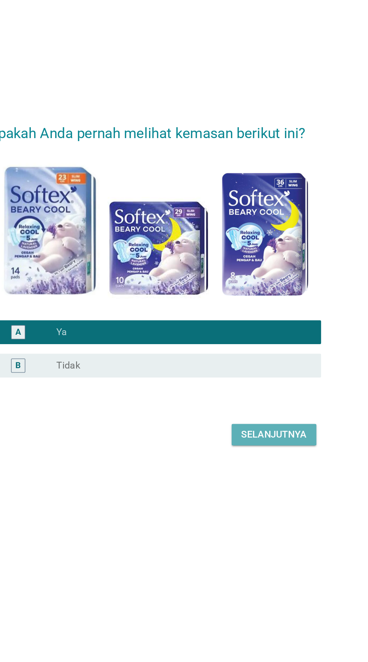
click at [260, 429] on font "Selanjutnya" at bounding box center [258, 425] width 41 height 7
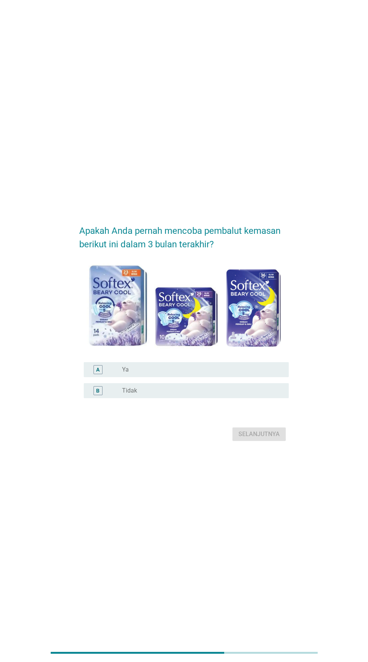
scroll to position [0, 0]
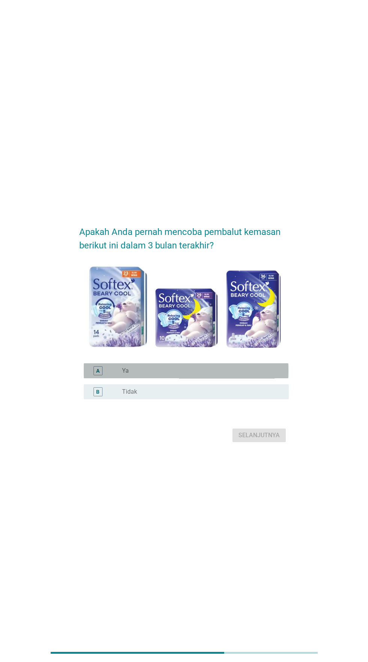
click at [194, 374] on div "tombol radio tidak dicentang Ya" at bounding box center [199, 371] width 155 height 8
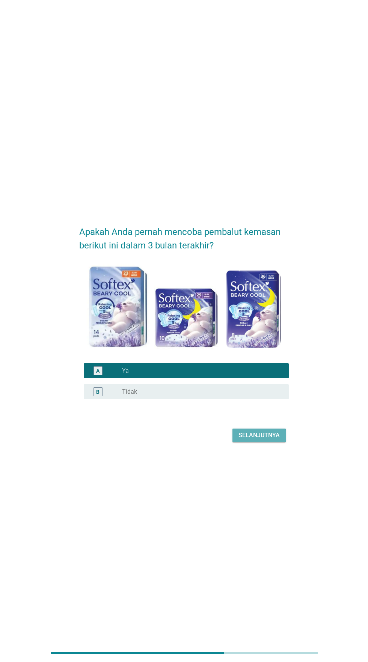
click at [263, 438] on font "Selanjutnya" at bounding box center [258, 434] width 41 height 7
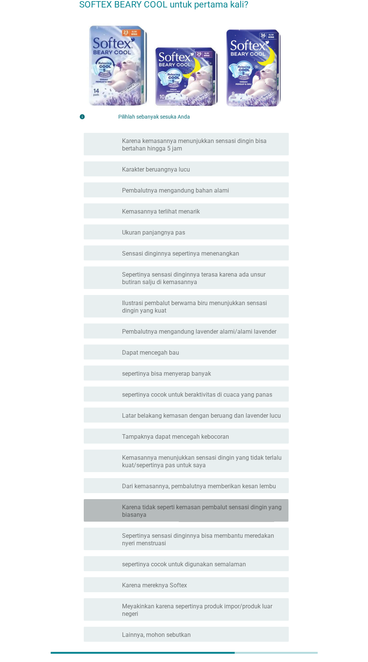
scroll to position [67, 0]
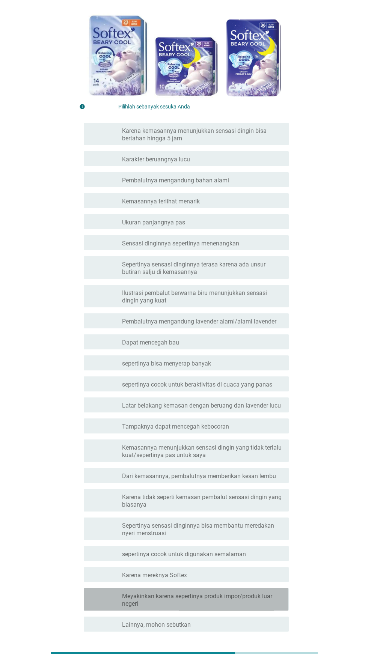
click at [213, 597] on font "Meyakinkan karena sepertinya produk impor/produk luar negeri" at bounding box center [197, 599] width 150 height 15
click at [214, 553] on font "sepertinya cocok untuk digunakan semalaman" at bounding box center [184, 553] width 124 height 7
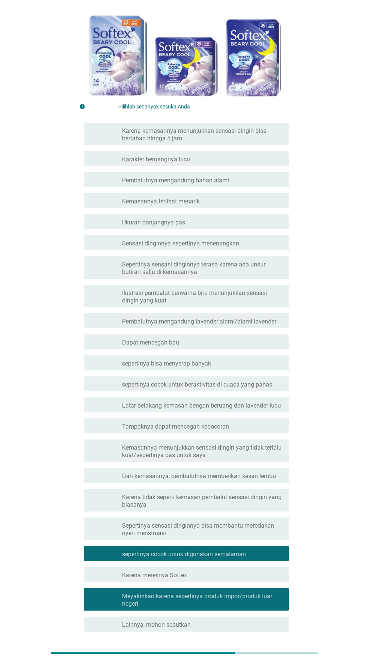
click at [216, 506] on font "Karena tidak seperti kemasan pembalut sensasi dingin yang biasanya" at bounding box center [202, 500] width 161 height 15
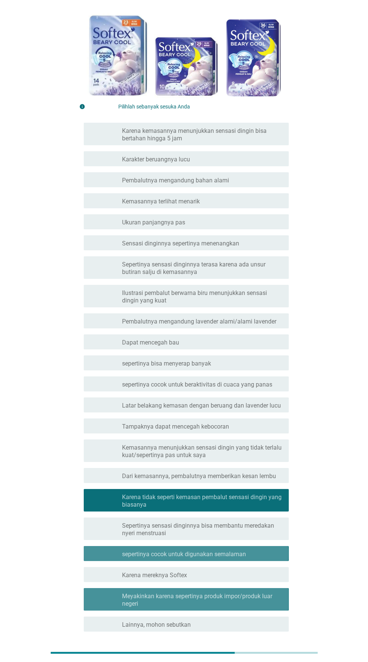
click at [222, 476] on font "Dari kemasannya, pembalutnya memberikan kesan lembu" at bounding box center [199, 475] width 154 height 7
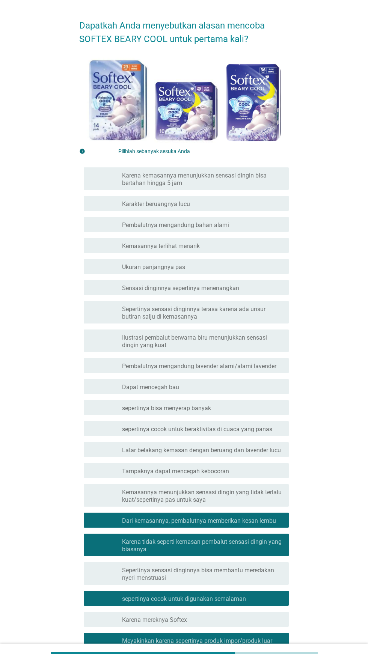
scroll to position [0, 0]
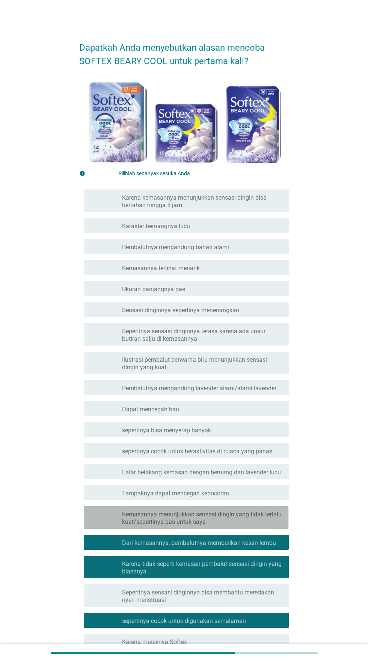
click at [213, 511] on font "Kemasannya menunjukkan sensasi dingin yang tidak terlalu kuat/sepertinya pas un…" at bounding box center [201, 518] width 159 height 15
click at [212, 472] on font "Latar belakang kemasan dengan beruang dan lavender lucu" at bounding box center [201, 471] width 159 height 7
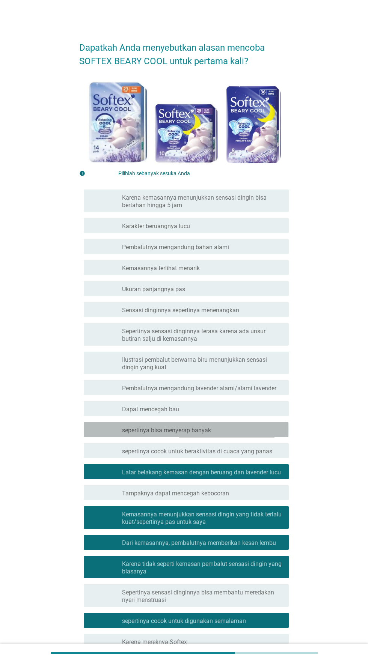
click at [216, 361] on font "Ilustrasi pembalut berwarna biru menunjukkan sensasi dingin yang kuat" at bounding box center [194, 363] width 145 height 15
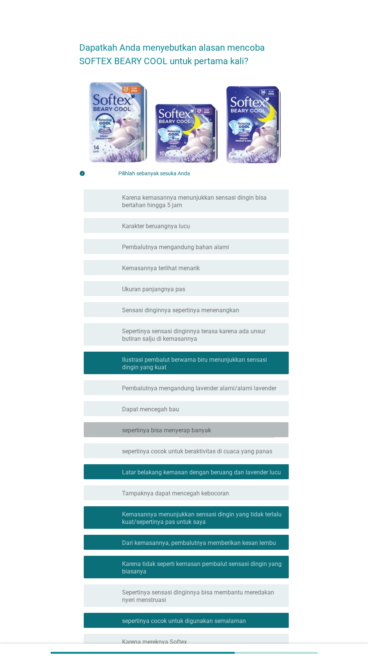
click at [223, 429] on div "garis besar kotak centang kosong sepertinya bisa menyerap banyak" at bounding box center [202, 429] width 161 height 9
click at [221, 391] on font "Pembalutnya mengandung lavender alami/alami lavender" at bounding box center [199, 387] width 154 height 7
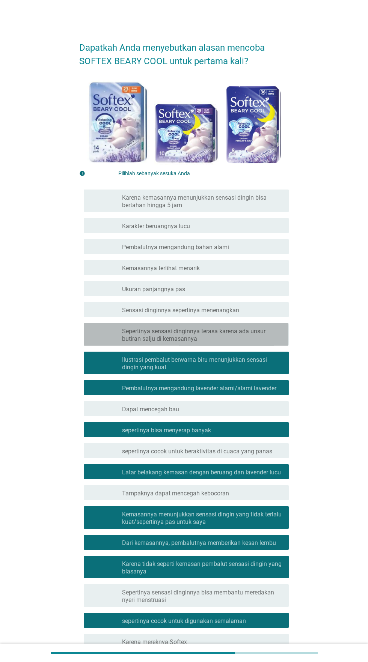
click at [230, 331] on font "Sepertinya sensasi dinginnya terasa karena ada unsur butiran salju di kemasannya" at bounding box center [193, 334] width 143 height 15
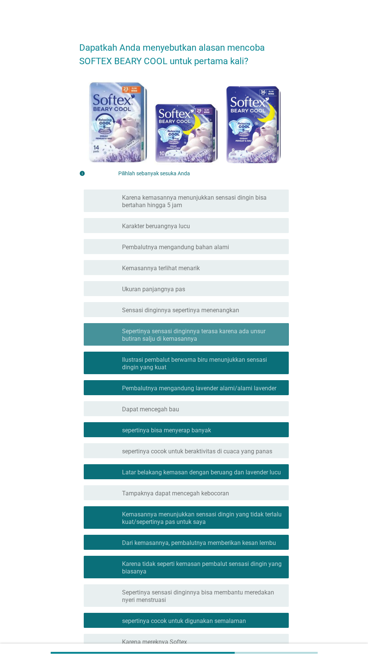
click at [233, 292] on div "garis besar kotak centang kosong Ukuran panjangnya pas" at bounding box center [202, 288] width 161 height 9
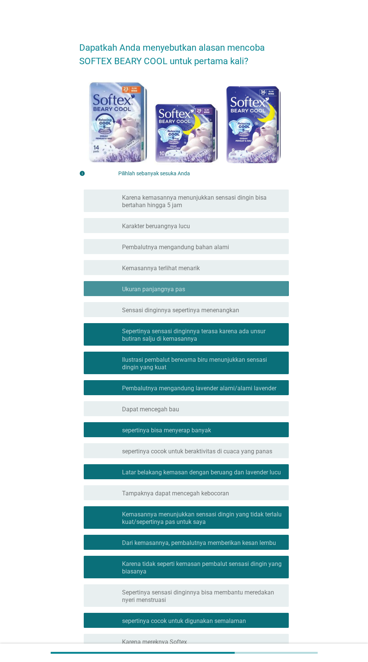
click at [233, 267] on div "garis besar kotak centang kosong Kemasannya terlihat menarik" at bounding box center [202, 267] width 161 height 9
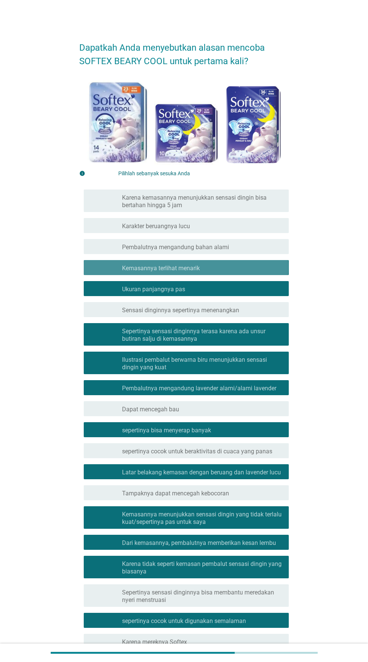
click at [237, 229] on div "garis besar kotak centang kosong Karakter beruangnya lucu" at bounding box center [202, 225] width 161 height 9
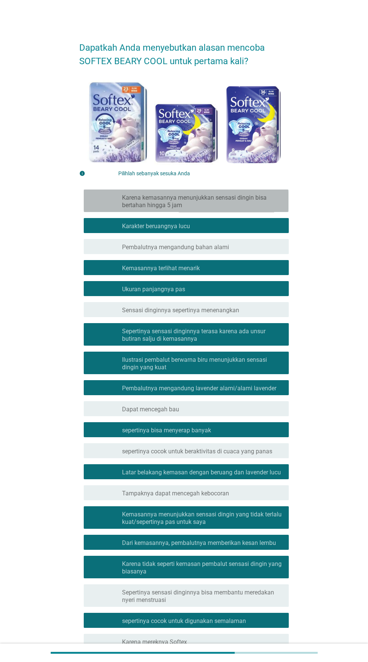
click at [252, 200] on font "Karena kemasannya menunjukkan sensasi dingin bisa bertahan hingga 5 jam" at bounding box center [194, 201] width 144 height 15
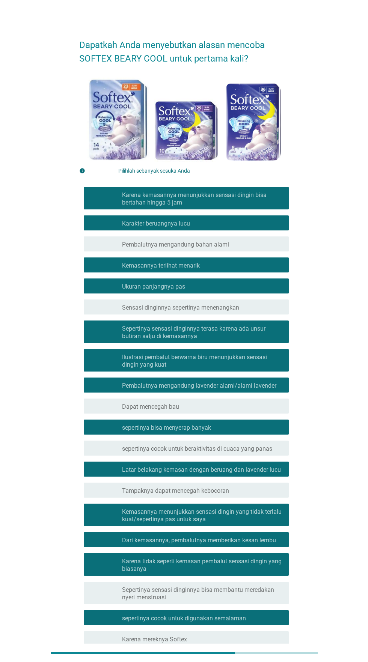
scroll to position [67, 0]
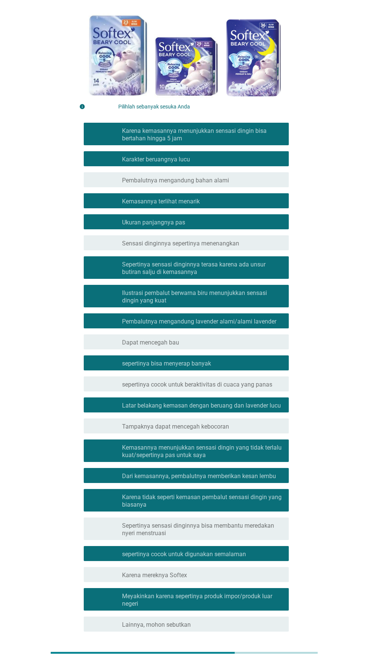
click at [256, 656] on font "Selanjutnya" at bounding box center [258, 658] width 41 height 7
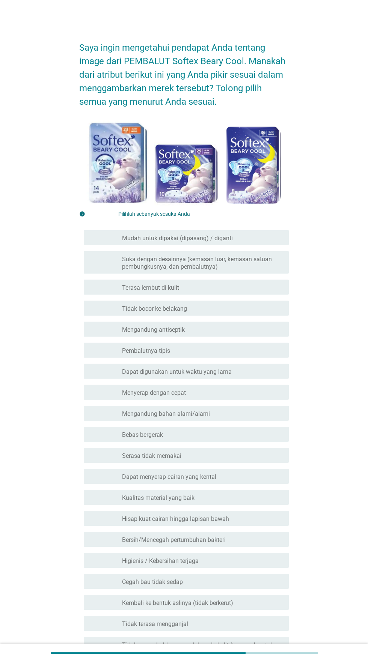
scroll to position [484, 0]
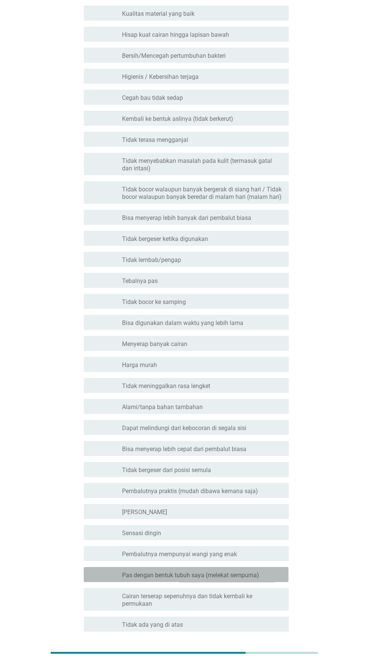
click at [214, 577] on font "Pas dengan bentuk tubuh saya (melekat sempurna)" at bounding box center [190, 574] width 137 height 7
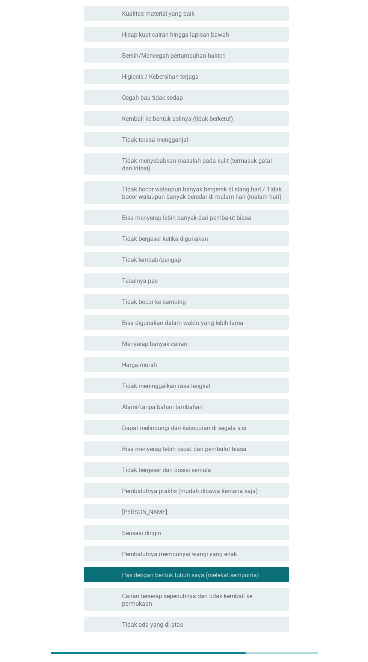
click at [213, 536] on div "garis besar kotak centang kosong Sensasi dingin" at bounding box center [202, 532] width 161 height 9
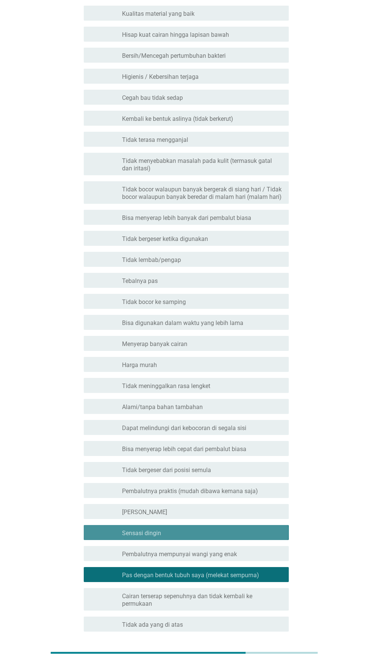
click at [215, 508] on div "garis besar kotak centang kosong [PERSON_NAME]" at bounding box center [202, 511] width 161 height 9
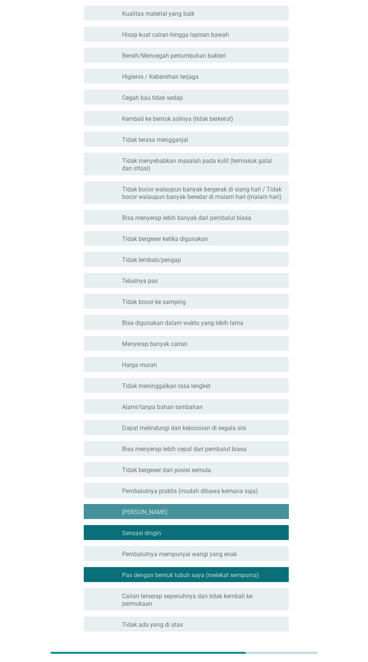
click at [209, 470] on font "Tidak bergeser dari posisi semula" at bounding box center [166, 469] width 89 height 7
click at [219, 448] on font "Bisa menyerap lebih cepat dari pembalut biasa" at bounding box center [184, 448] width 124 height 7
click at [224, 407] on div "garis besar kotak centang kosong Alami/tanpa bahan tambahan" at bounding box center [202, 406] width 161 height 9
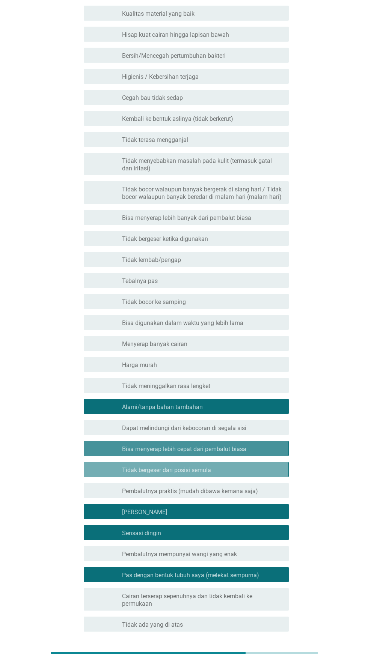
click at [221, 365] on div "garis besar kotak centang kosong Harga murah" at bounding box center [202, 364] width 161 height 9
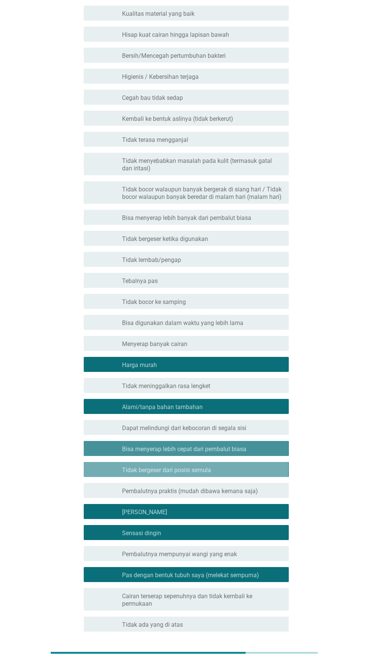
click at [226, 323] on font "Bisa digunakan dalam waktu yang lebih lama" at bounding box center [182, 322] width 121 height 7
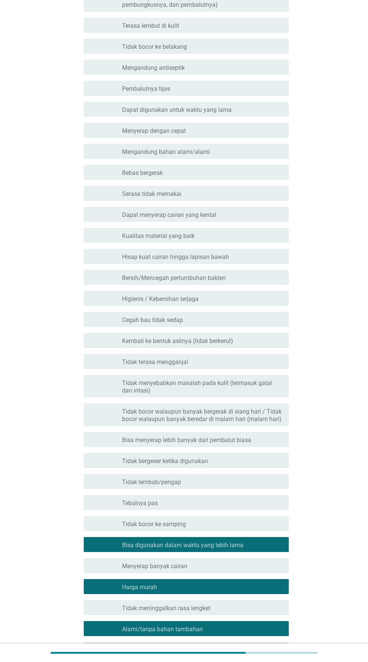
scroll to position [253, 0]
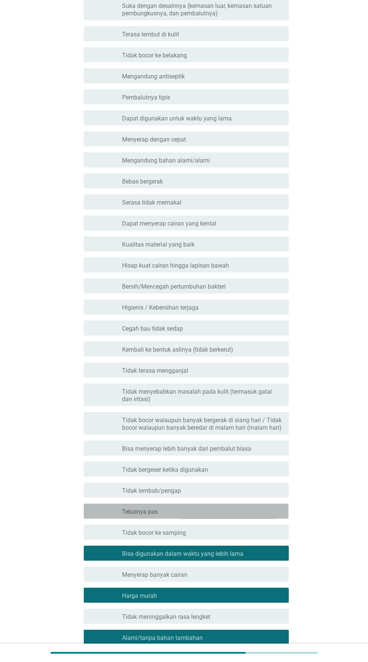
click at [215, 511] on div "garis besar kotak centang kosong Tebalnya pas" at bounding box center [202, 510] width 161 height 9
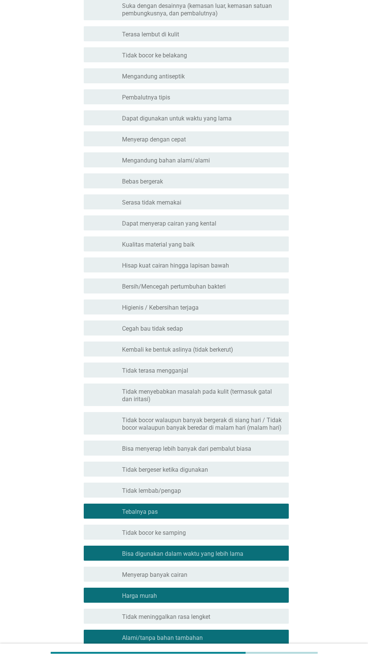
click at [214, 489] on div "garis besar kotak centang kosong Tidak lembab/pengap" at bounding box center [202, 489] width 161 height 9
click at [218, 449] on font "Bisa menyerap lebih banyak dari pembalut biasa" at bounding box center [186, 448] width 129 height 7
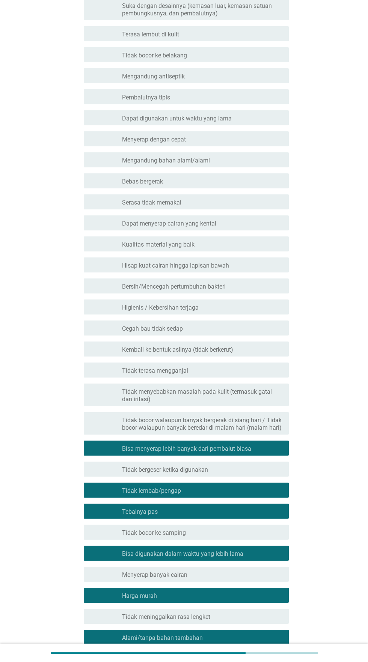
click at [216, 429] on font "Tidak bocor walaupun banyak bergerak di siang hari / Tidak bocor walaupun banya…" at bounding box center [201, 423] width 159 height 15
click at [218, 398] on font "Tidak menyebabkan masalah pada kulit (termasuk gatal dan iritasi)" at bounding box center [202, 395] width 161 height 15
click at [219, 373] on div "garis besar kotak centang kosong Tidak terasa mengganjal" at bounding box center [202, 369] width 161 height 9
click at [224, 350] on font "Kembali ke bentuk aslinya (tidak berkerut)" at bounding box center [177, 349] width 111 height 7
click at [228, 332] on div "memeriksa garis besar kotak centang kosong Cegah bau tidak sedap" at bounding box center [186, 327] width 204 height 15
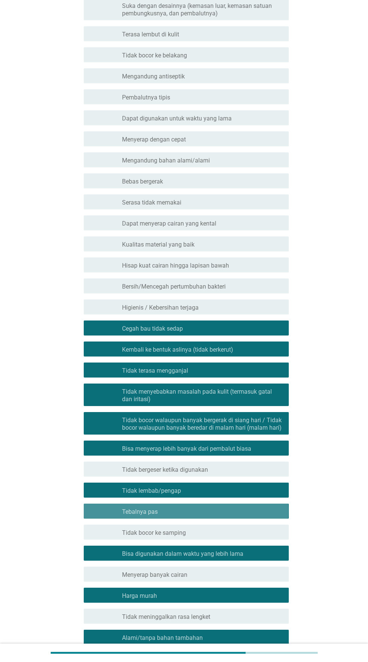
click at [233, 327] on div "garis besar kotak centang kosong Cegah bau tidak sedap" at bounding box center [202, 327] width 161 height 9
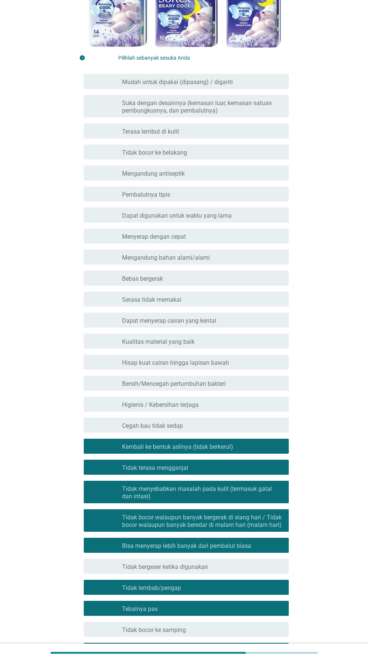
scroll to position [106, 0]
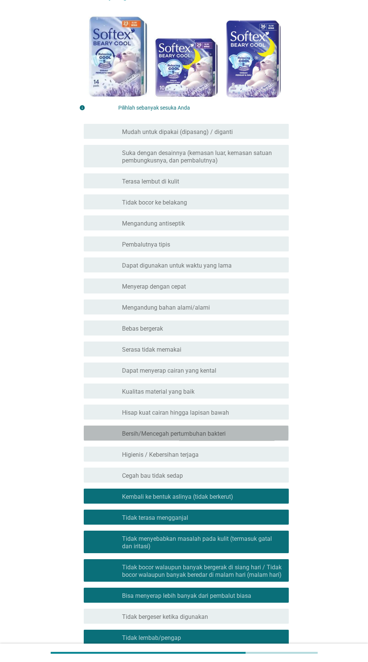
click at [218, 434] on font "Bersih/Mencegah pertumbuhan bakteri" at bounding box center [174, 433] width 104 height 7
click at [220, 392] on div "garis besar kotak centang kosong Kualitas material yang baik" at bounding box center [202, 390] width 161 height 9
click at [212, 371] on font "Dapat menyerap cairan yang kental" at bounding box center [169, 370] width 94 height 7
click at [223, 346] on div "garis besar kotak centang kosong Serasa tidak memakai" at bounding box center [202, 348] width 161 height 9
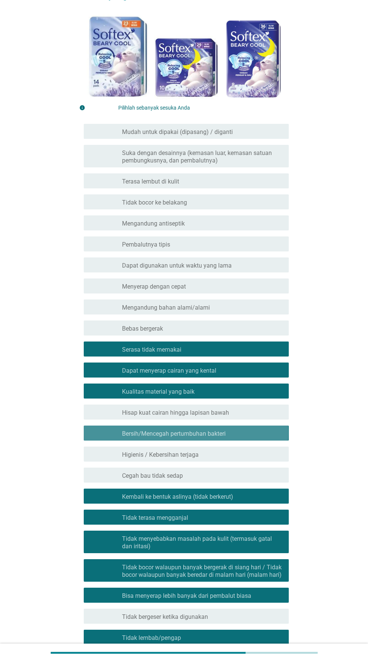
click at [228, 307] on div "garis besar kotak centang kosong Mengandung bahan alami/alami" at bounding box center [202, 306] width 161 height 9
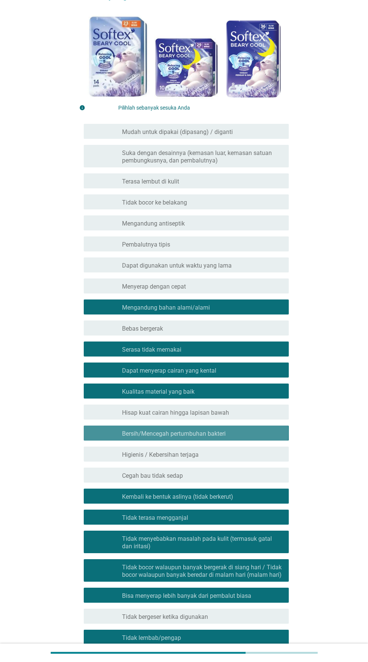
click at [233, 287] on div "garis besar kotak centang kosong Menyerap dengan cepat" at bounding box center [202, 285] width 161 height 9
click at [227, 266] on font "Dapat digunakan untuk waktu yang lama" at bounding box center [177, 265] width 110 height 7
click at [236, 241] on div "garis besar kotak centang kosong Pembalutnya tipis" at bounding box center [202, 243] width 161 height 9
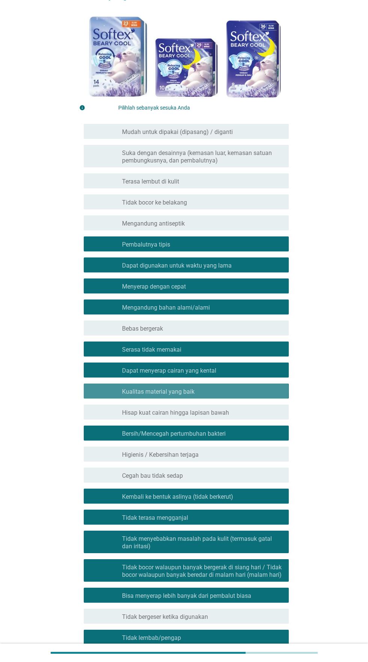
click at [236, 203] on div "garis besar kotak centang kosong Tidak bocor ke belakang" at bounding box center [202, 201] width 161 height 9
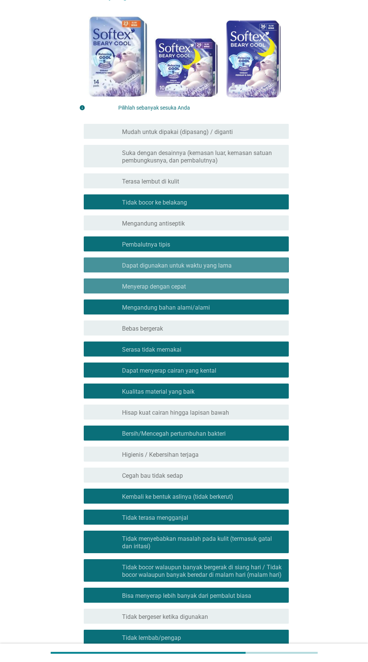
click at [234, 182] on div "garis besar kotak centang kosong Terasa lembut di kulit" at bounding box center [202, 180] width 161 height 9
click at [239, 162] on font "Suka dengan desainnya (kemasan luar, kemasan satuan pembungkusnya, dan pembalut…" at bounding box center [202, 156] width 161 height 15
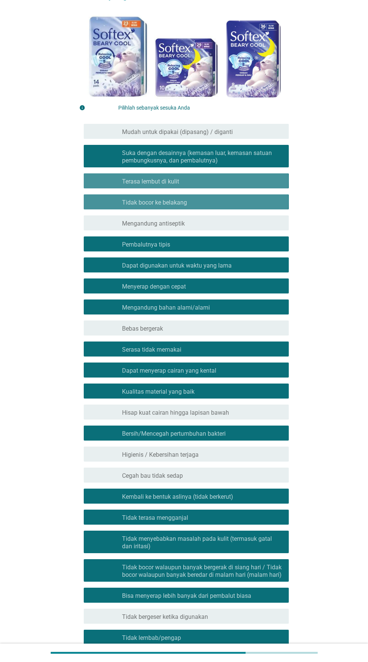
click at [250, 133] on div "garis besar kotak centang kosong Mudah untuk dipakai (dipasang) / diganti" at bounding box center [202, 131] width 161 height 9
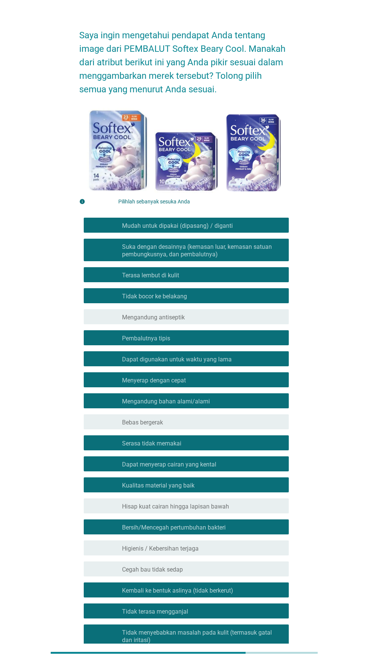
scroll to position [484, 0]
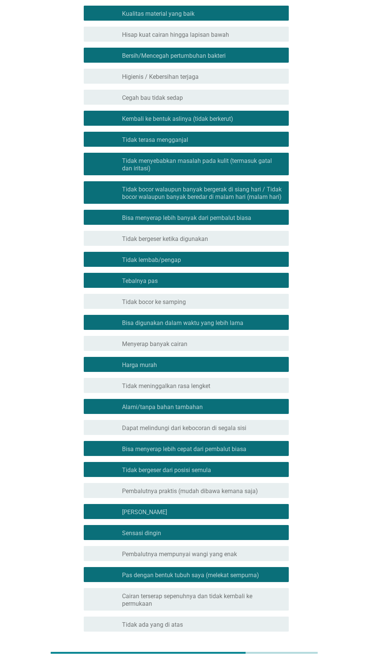
click at [269, 658] on font "Selanjutnya" at bounding box center [258, 658] width 41 height 7
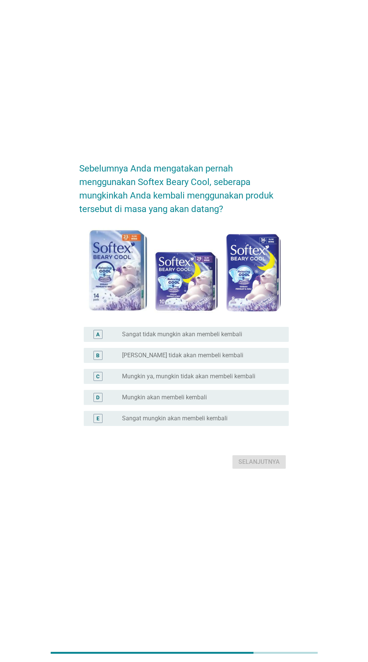
scroll to position [0, 0]
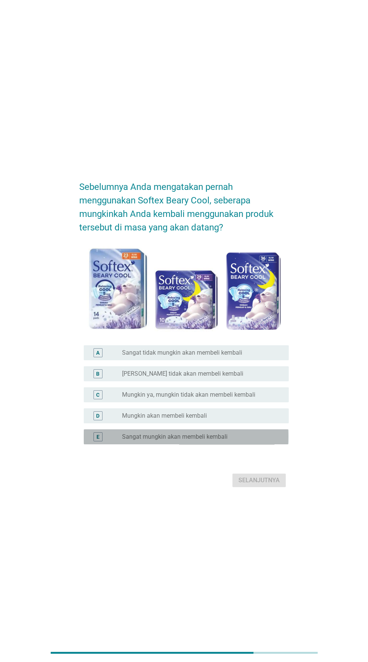
click at [223, 440] on font "Sangat mungkin akan membeli kembali" at bounding box center [174, 436] width 105 height 7
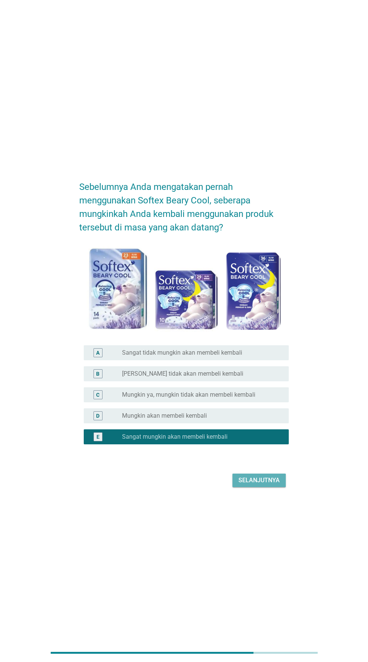
click at [256, 487] on button "Selanjutnya" at bounding box center [258, 480] width 53 height 14
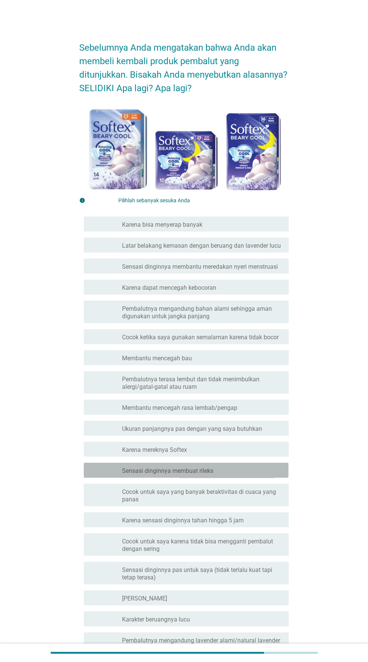
scroll to position [44, 0]
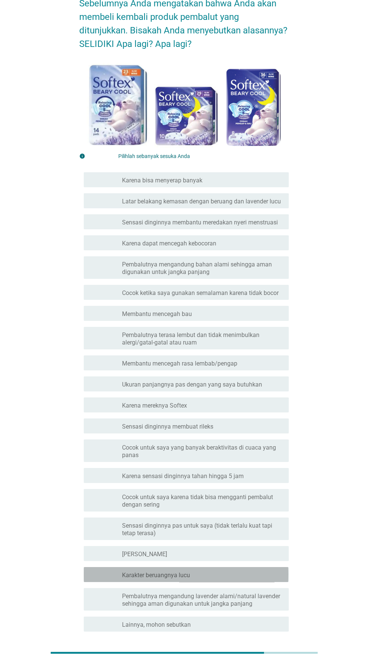
click at [213, 574] on div "garis besar kotak centang kosong Karakter beruangnya lucu" at bounding box center [202, 574] width 161 height 9
click at [212, 532] on font "Sensasi dinginnya pas untuk saya (tidak terlalu kuat tapi tetap terasa)" at bounding box center [202, 529] width 161 height 15
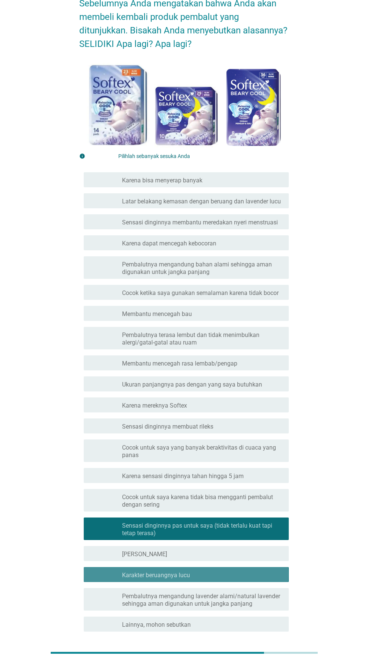
click at [212, 497] on font "Cocok untuk saya karena tidak bisa mengganti pembalut dengan sering" at bounding box center [197, 500] width 151 height 15
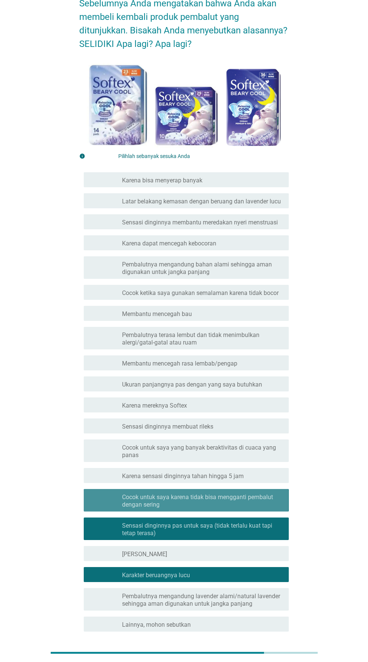
click at [215, 455] on font "Cocok untuk saya yang banyak beraktivitas di cuaca yang panas" at bounding box center [202, 451] width 161 height 15
click at [221, 409] on div "memeriksa garis besar kotak centang kosong Karena mereknya Softex" at bounding box center [186, 404] width 204 height 15
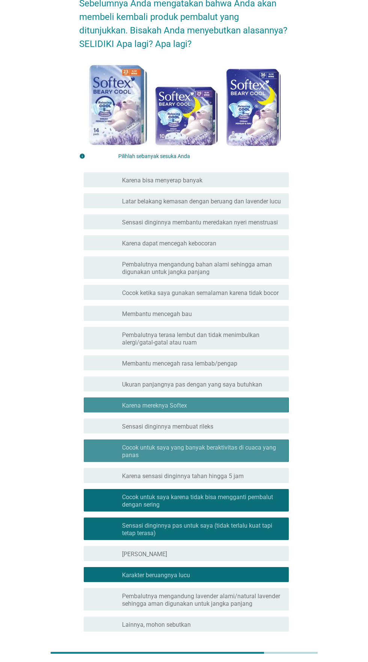
click at [225, 384] on font "Ukuran panjangnya pas dengan yang saya butuhkan" at bounding box center [192, 384] width 140 height 7
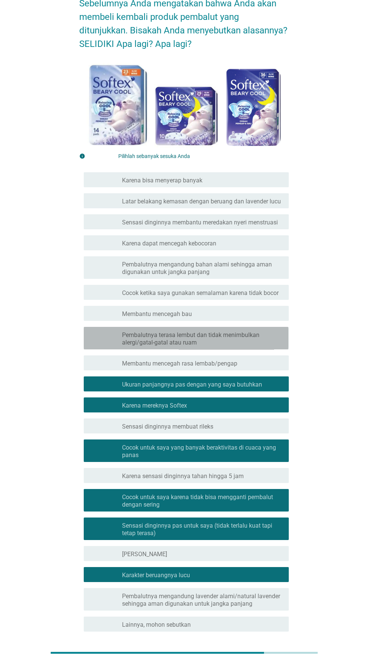
click at [226, 341] on font "Pembalutnya terasa lembut dan tidak menimbulkan alergi/gatal-gatal atau ruam" at bounding box center [202, 338] width 161 height 15
click at [230, 314] on div "garis besar kotak centang kosong Membantu mencegah bau" at bounding box center [202, 313] width 161 height 9
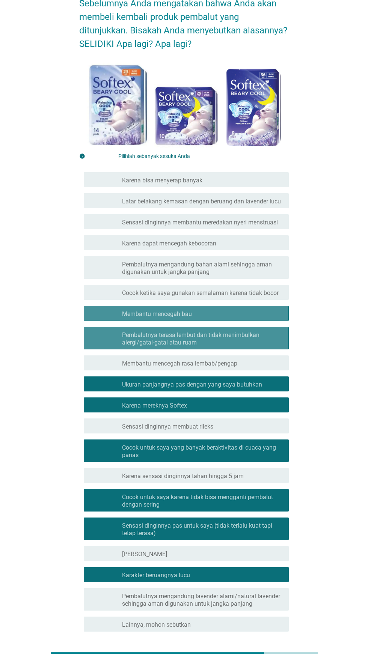
click at [234, 292] on font "Cocok ketika saya gunakan semalaman karena tidak bocor" at bounding box center [200, 292] width 156 height 7
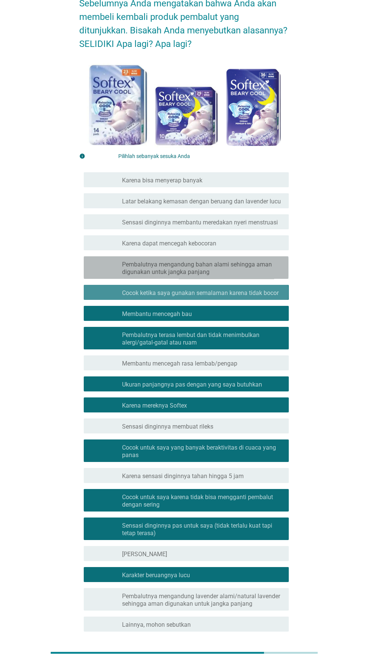
click at [236, 263] on font "Pembalutnya mengandung bahan alami sehingga aman digunakan untuk jangka panjang" at bounding box center [197, 268] width 150 height 15
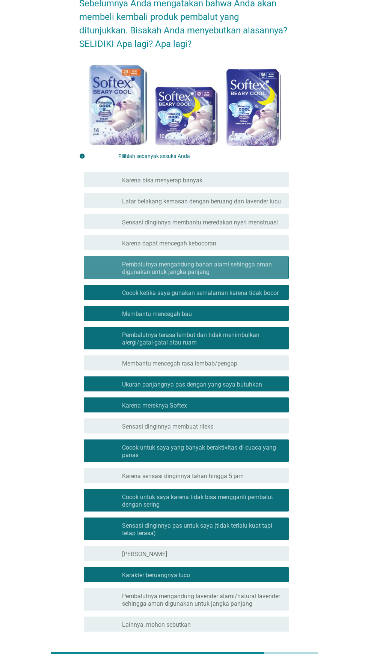
click at [236, 223] on font "Sensasi dinginnya membantu meredakan nyeri menstruasi" at bounding box center [200, 222] width 156 height 7
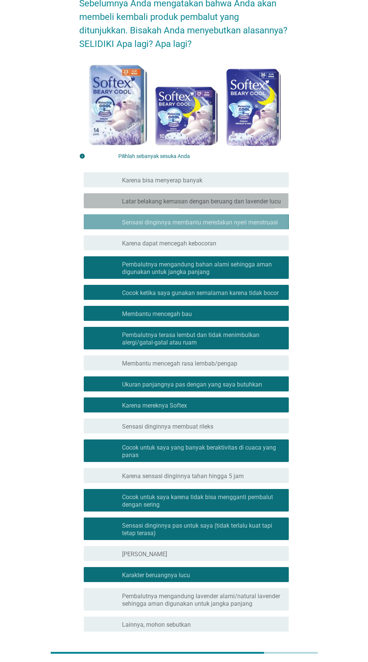
click at [237, 202] on font "Latar belakang kemasan dengan beruang dan lavender lucu" at bounding box center [201, 201] width 159 height 7
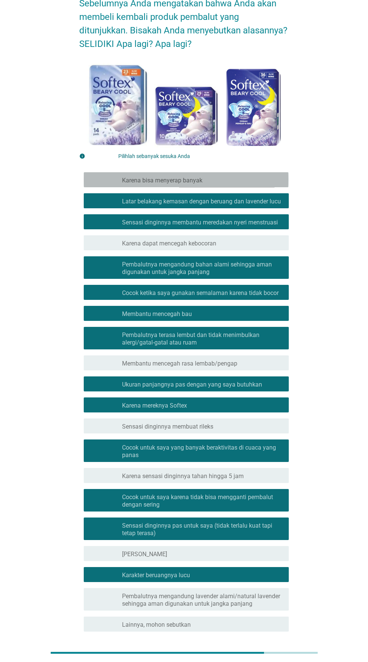
click at [233, 180] on div "garis besar kotak centang kosong Karena bisa menyerap banyak" at bounding box center [202, 179] width 161 height 9
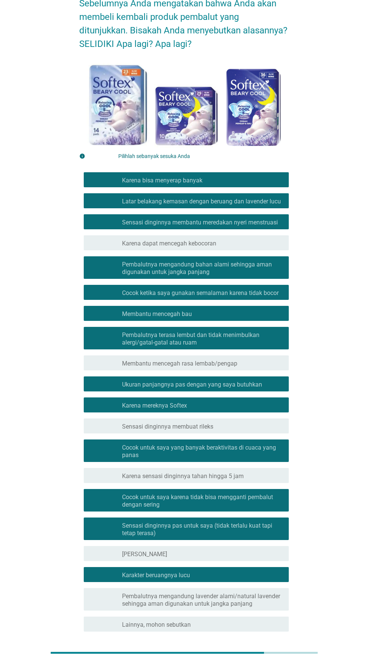
click at [267, 652] on button "Selanjutnya" at bounding box center [258, 659] width 53 height 14
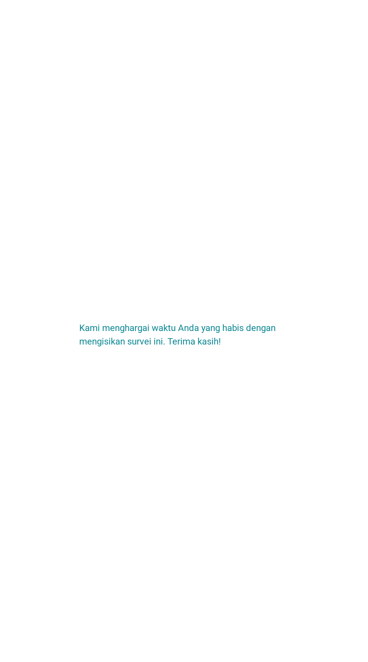
scroll to position [47, 0]
